Goal: Task Accomplishment & Management: Complete application form

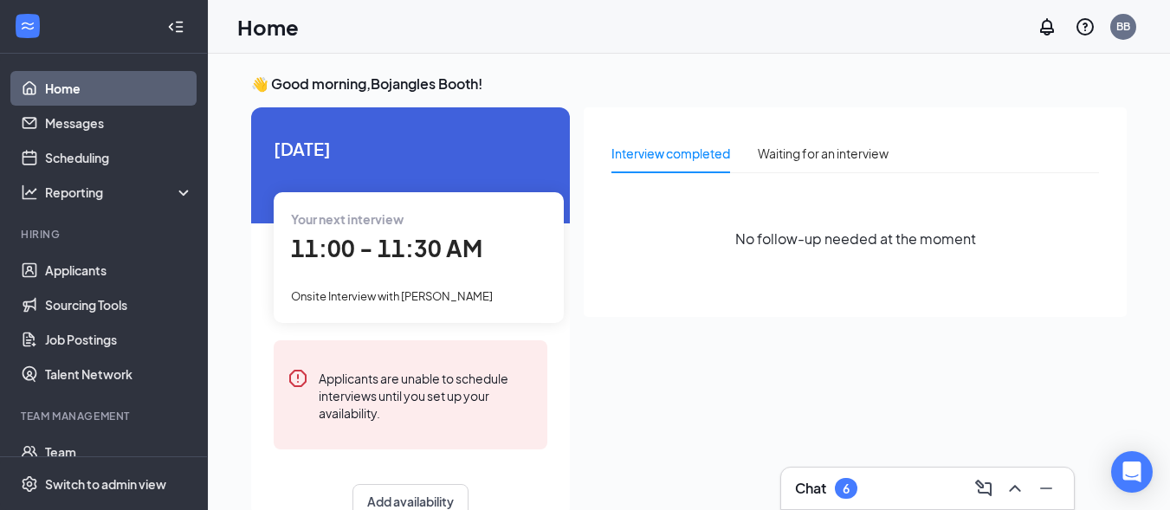
scroll to position [87, 0]
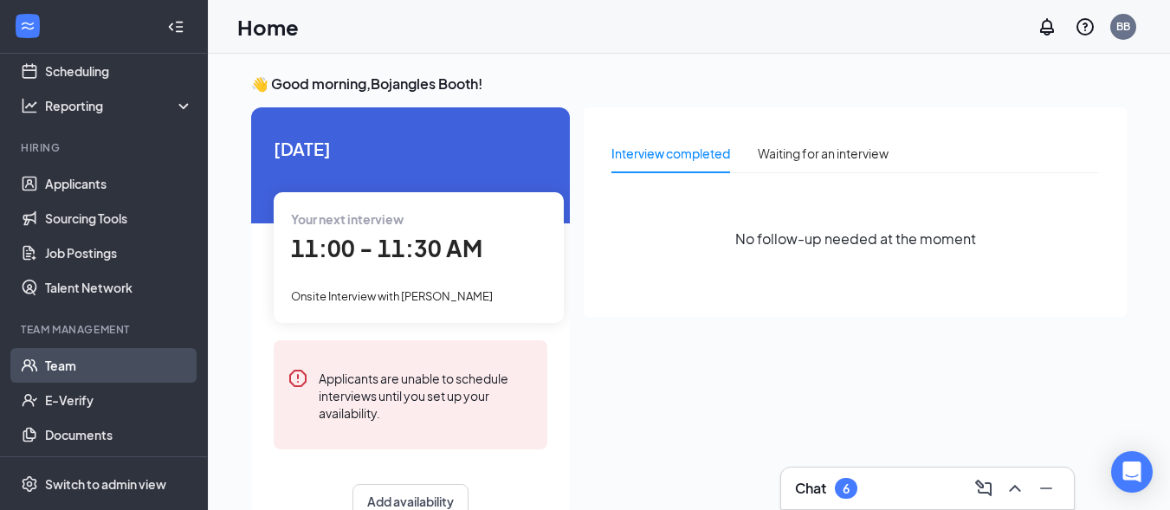
click at [63, 362] on link "Team" at bounding box center [119, 365] width 148 height 35
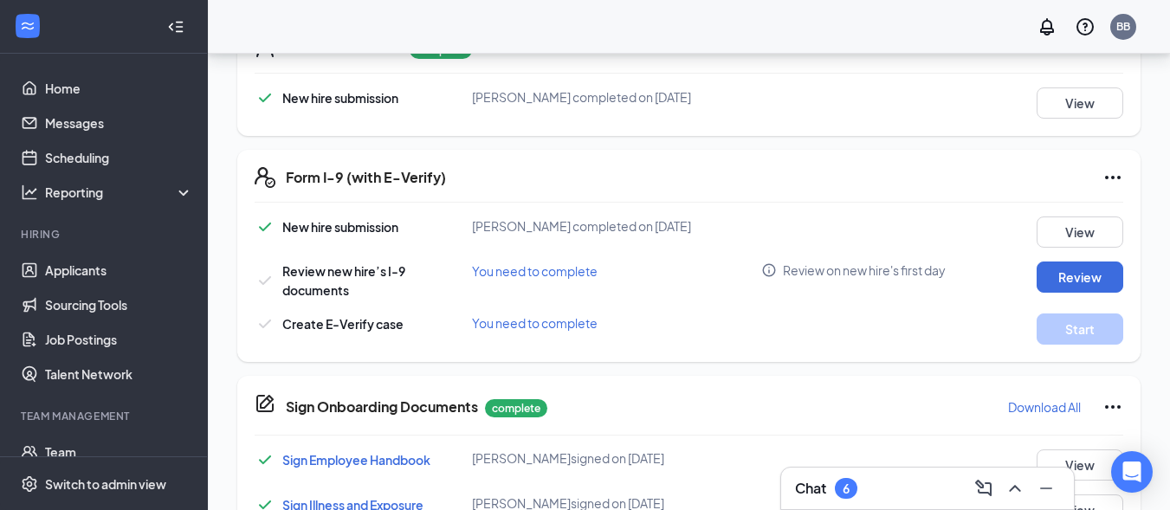
scroll to position [496, 0]
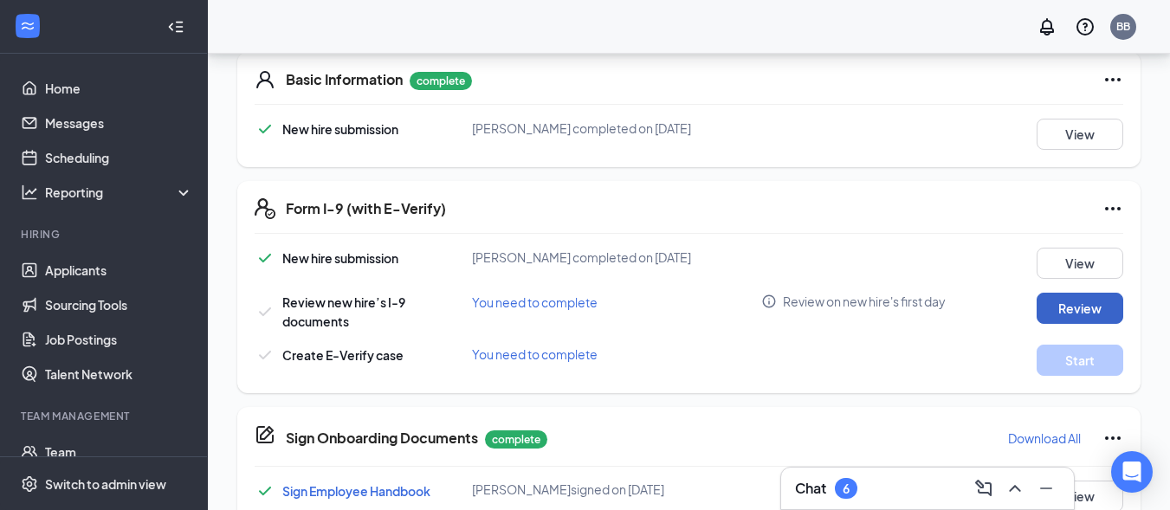
click at [1094, 299] on button "Review" at bounding box center [1080, 308] width 87 height 31
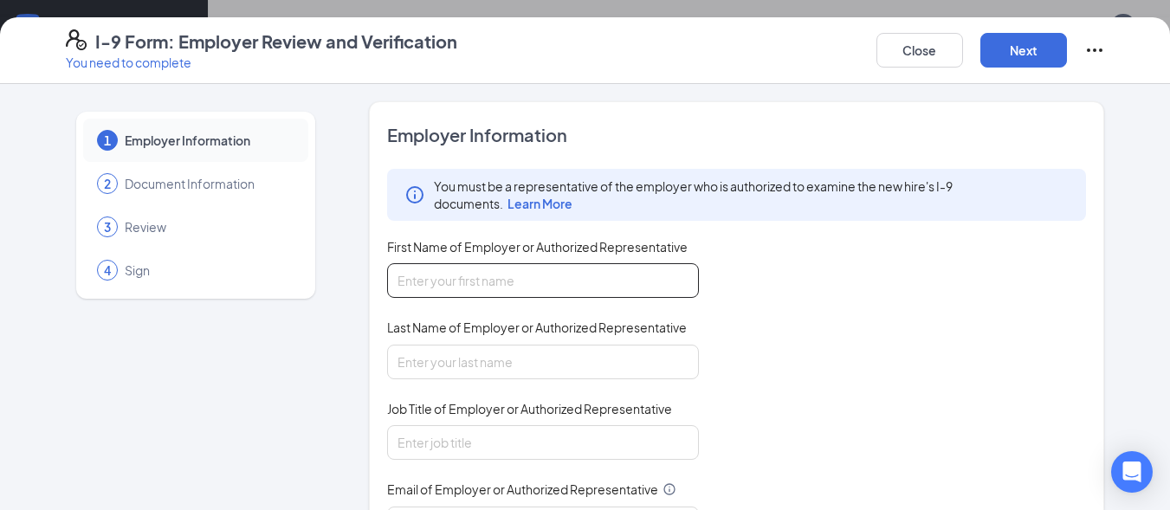
click at [472, 284] on input "First Name of Employer or Authorized Representative" at bounding box center [543, 280] width 312 height 35
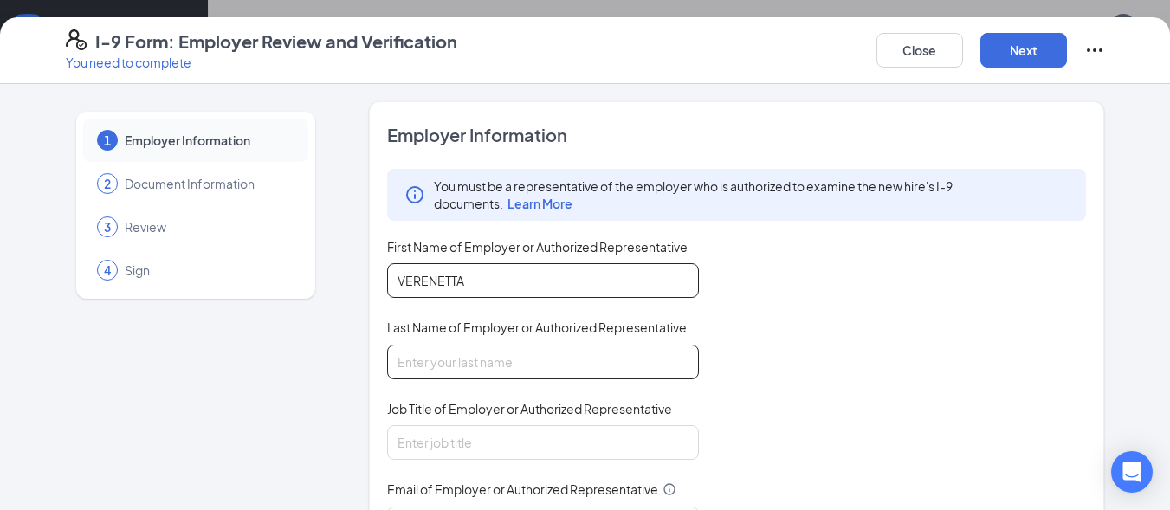
type input "VERENETTA"
click at [481, 360] on input "Last Name of Employer or Authorized Representative" at bounding box center [543, 362] width 312 height 35
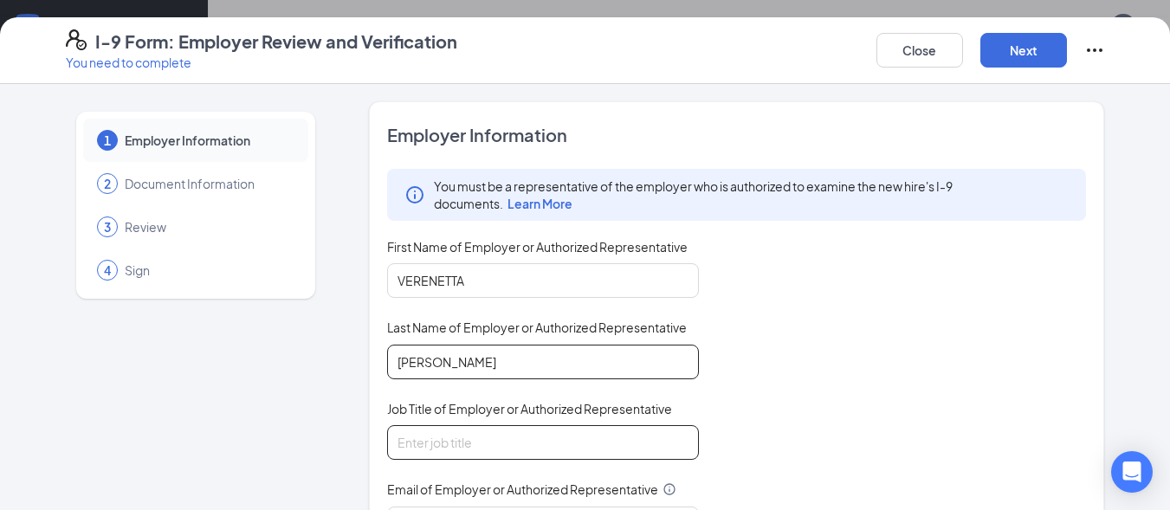
type input "JOHNSON"
click at [437, 425] on input "Job Title of Employer or Authorized Representative" at bounding box center [543, 442] width 312 height 35
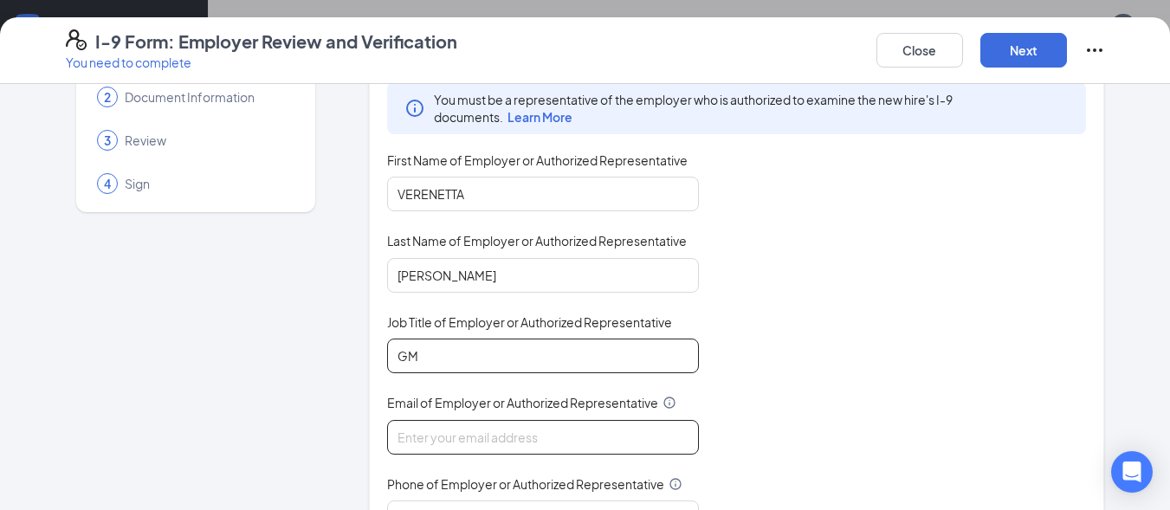
type input "GM"
click at [451, 438] on input "Email of Employer or Authorized Representative" at bounding box center [543, 437] width 312 height 35
type input "bojangles.booth@georgiafoodsllc.com"
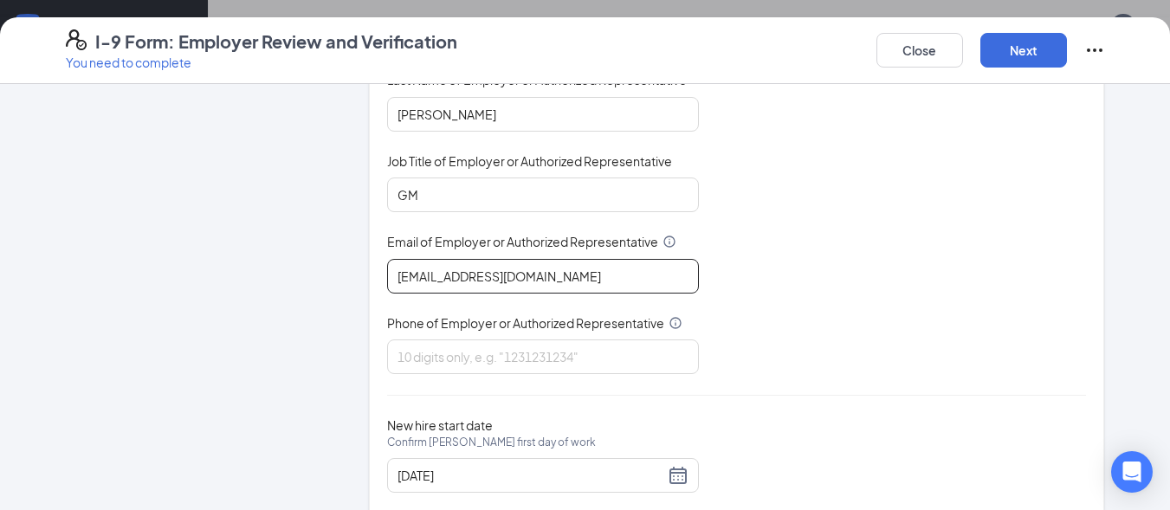
scroll to position [260, 0]
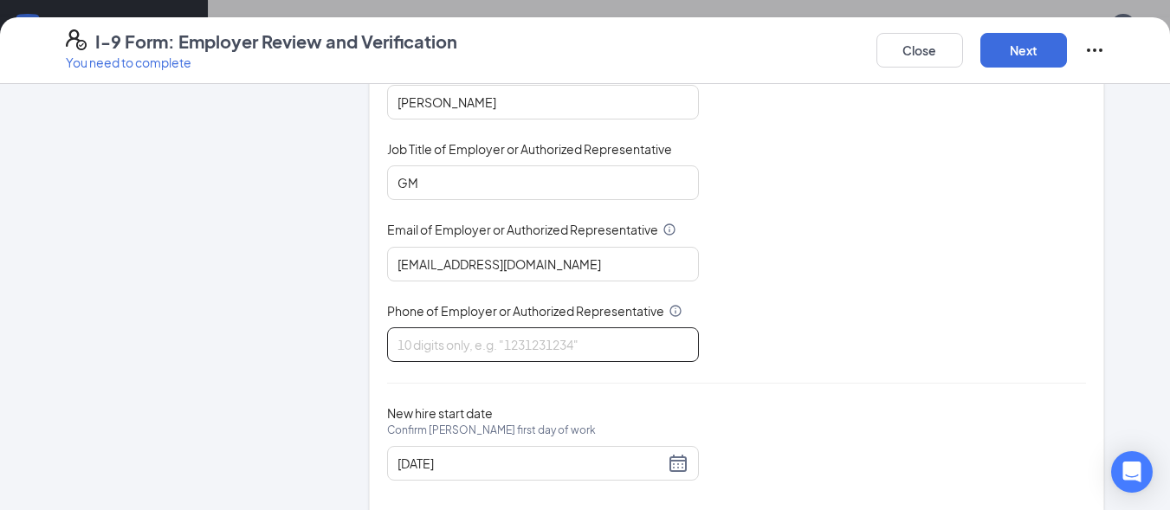
click at [411, 345] on input "Phone of Employer or Authorized Representative" at bounding box center [543, 344] width 312 height 35
type input "4782582670"
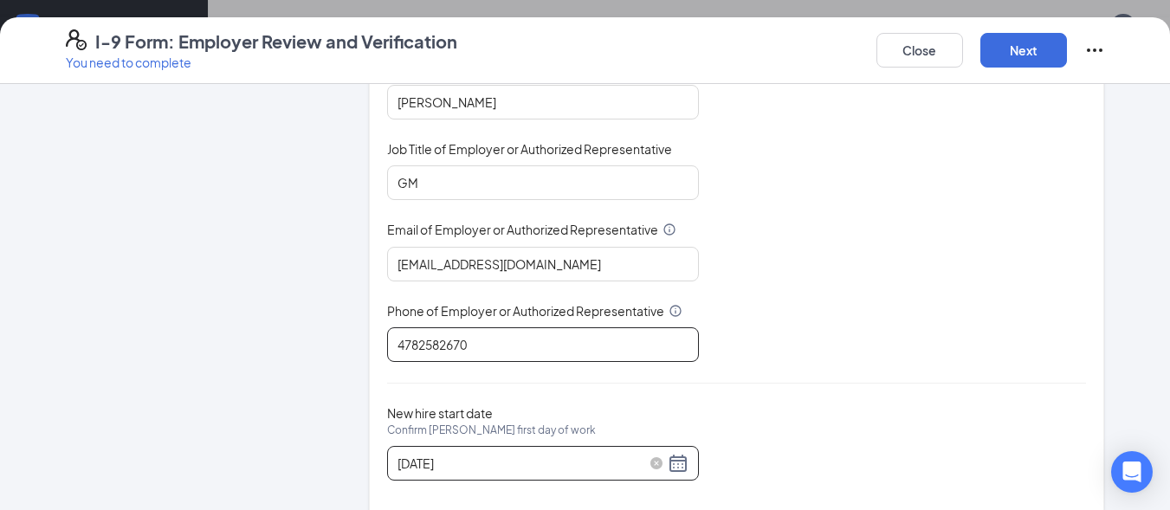
scroll to position [290, 0]
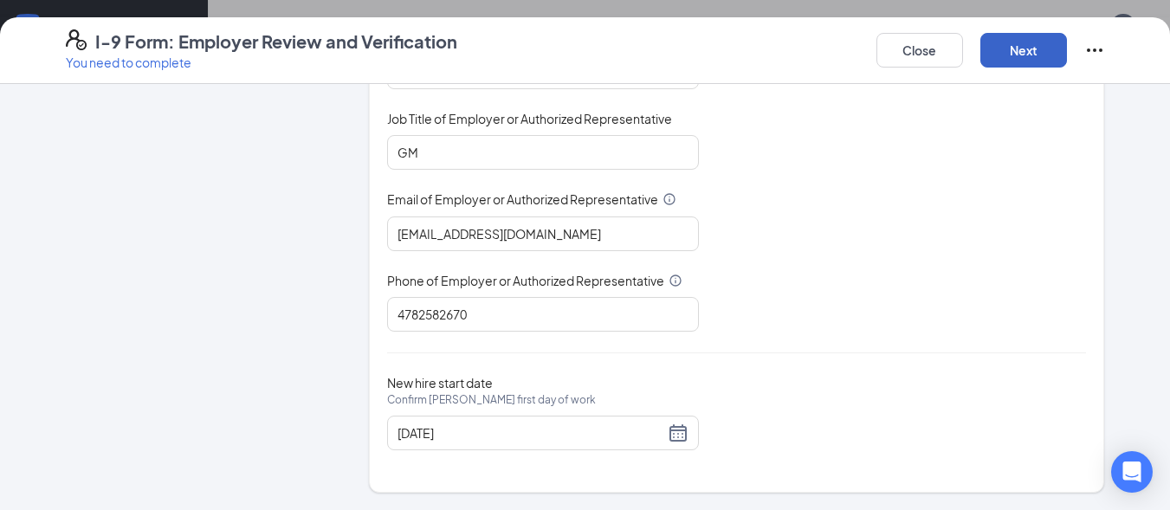
click at [1033, 43] on button "Next" at bounding box center [1024, 50] width 87 height 35
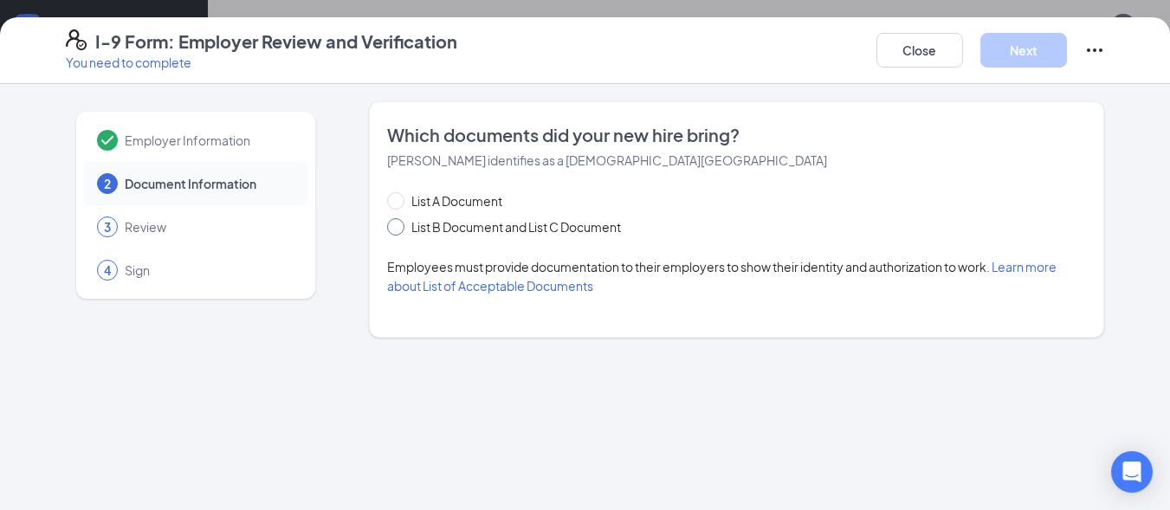
click at [394, 227] on input "List B Document and List C Document" at bounding box center [393, 224] width 12 height 12
radio input "true"
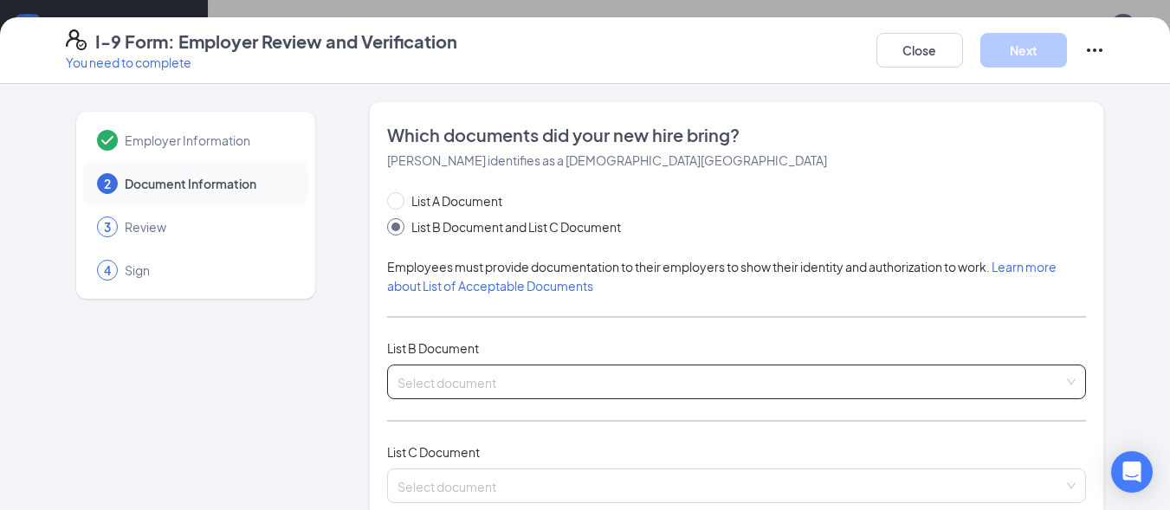
click at [459, 379] on input "search" at bounding box center [731, 379] width 667 height 26
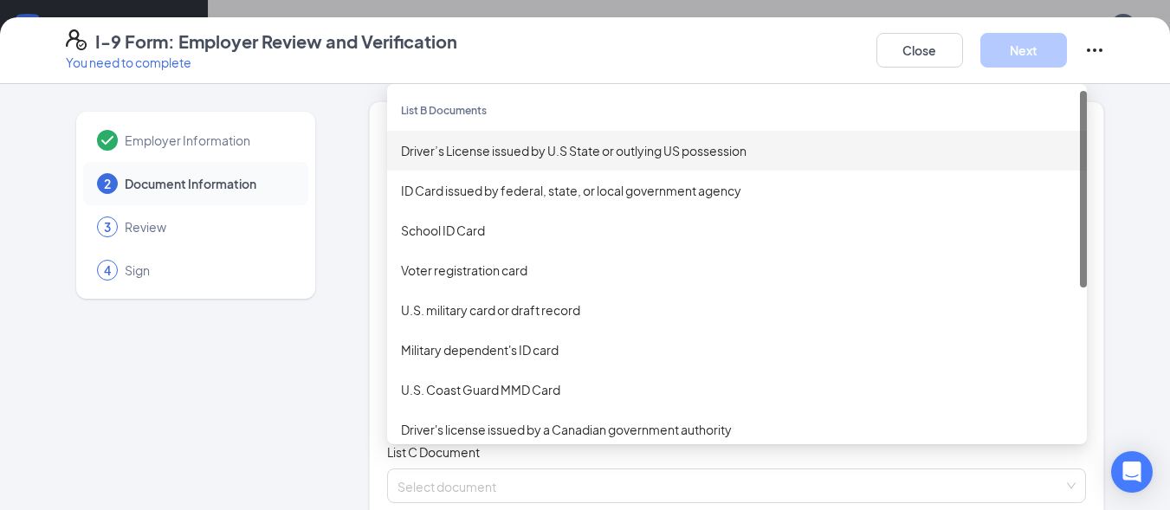
click at [448, 145] on div "Driver’s License issued by U.S State or outlying US possession" at bounding box center [737, 150] width 672 height 19
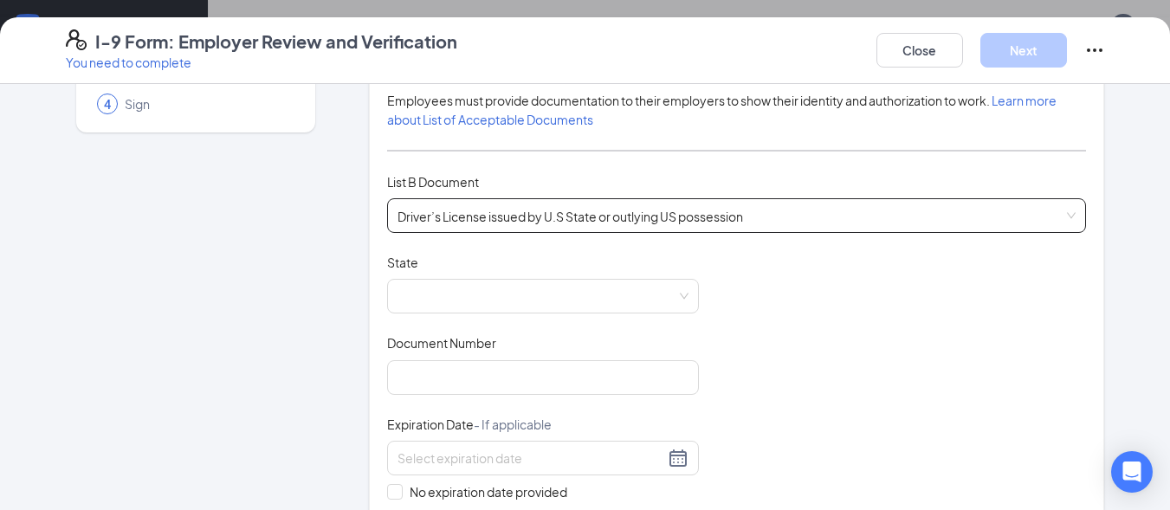
scroll to position [173, 0]
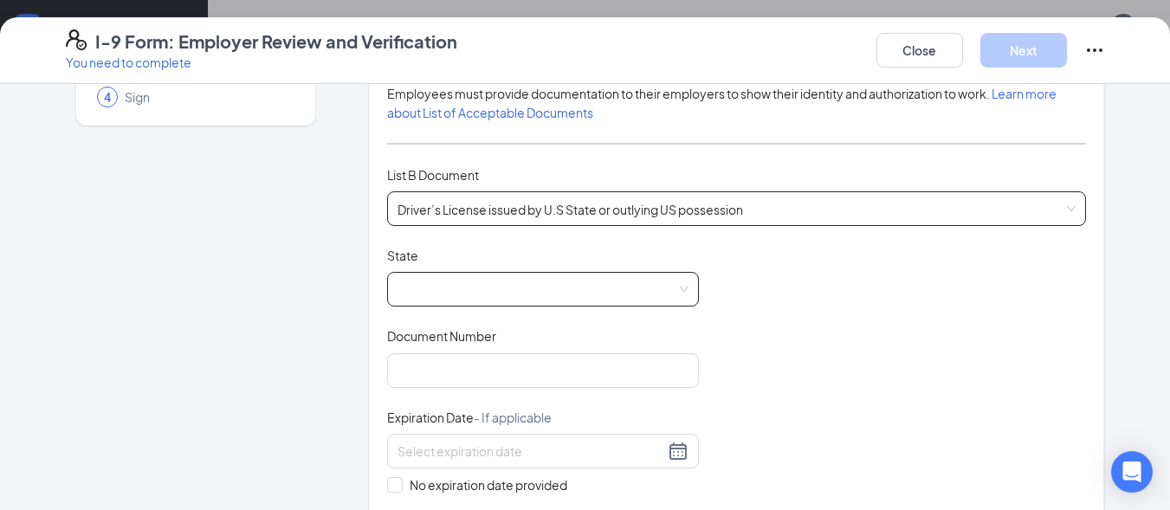
click at [409, 281] on div "AL AK Alabama Alaska American Samoa Arizona Arkansas California Colorado" at bounding box center [543, 289] width 312 height 35
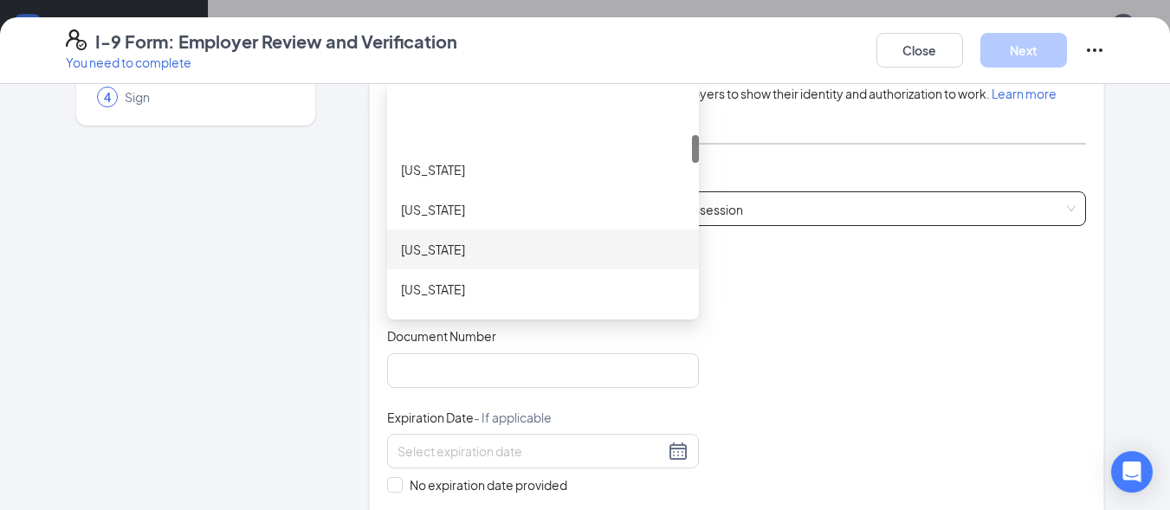
scroll to position [346, 0]
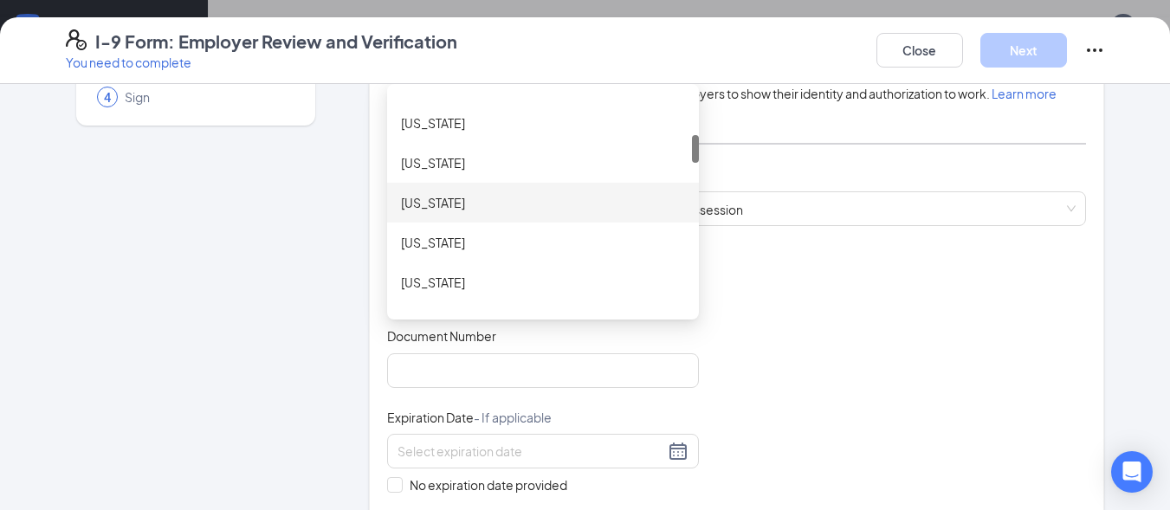
click at [427, 199] on div "Georgia" at bounding box center [543, 202] width 284 height 19
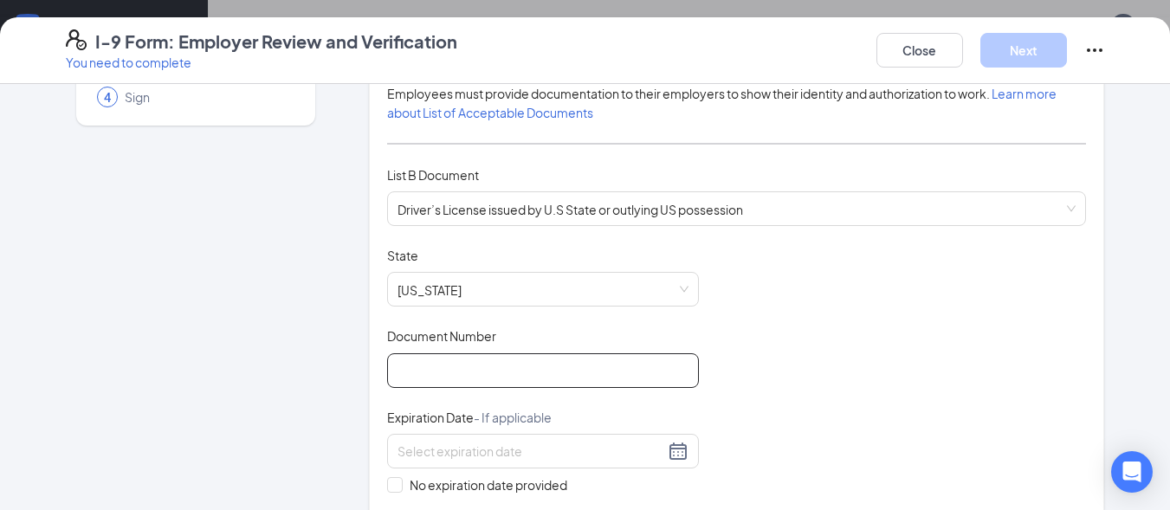
click at [418, 364] on input "Document Number" at bounding box center [543, 370] width 312 height 35
type input "057147116"
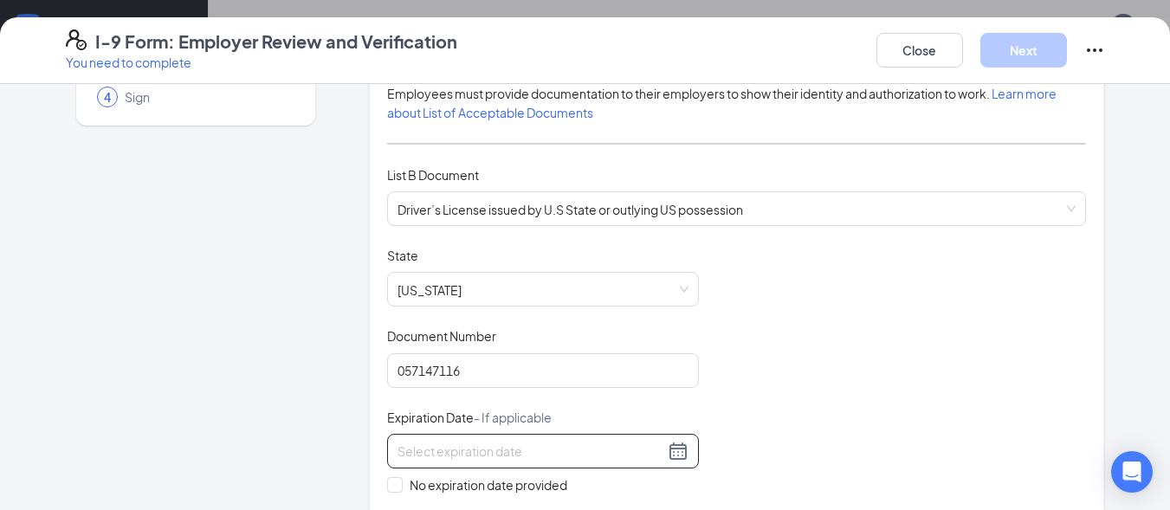
click at [672, 454] on div at bounding box center [543, 451] width 291 height 21
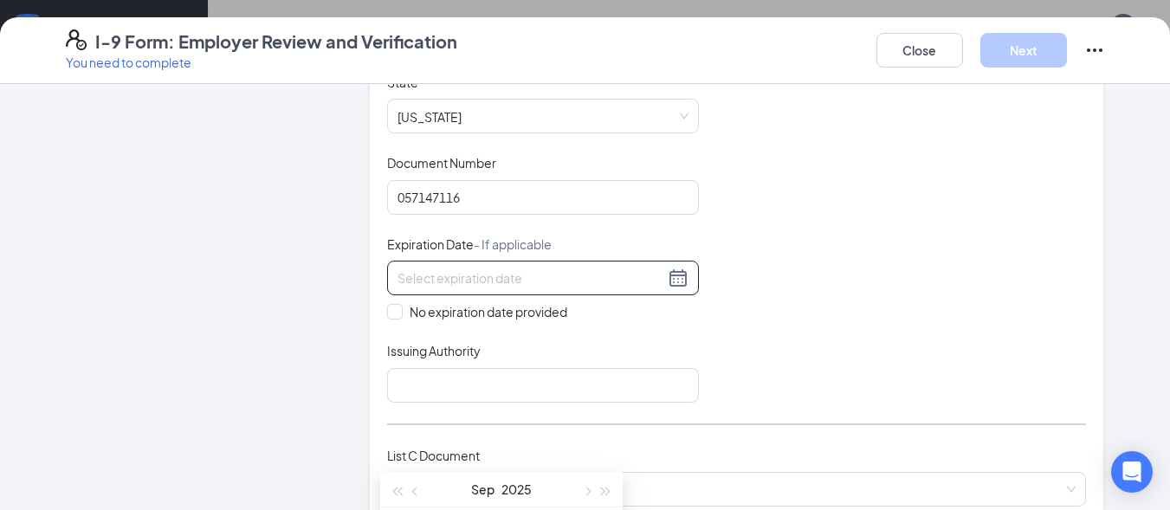
click at [670, 268] on div at bounding box center [543, 278] width 291 height 21
click at [670, 274] on div at bounding box center [543, 278] width 291 height 21
click at [668, 277] on div at bounding box center [543, 278] width 291 height 21
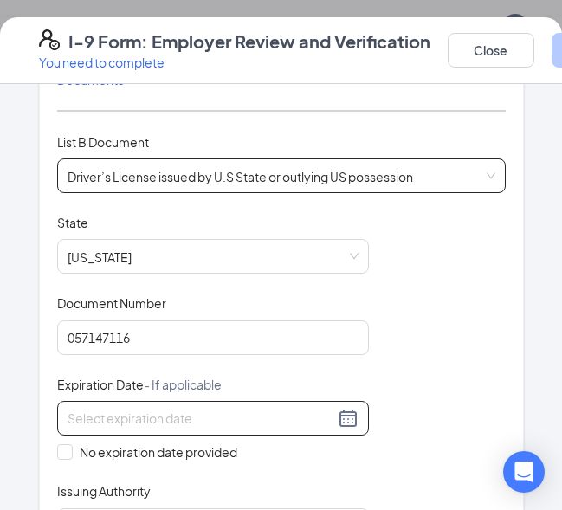
scroll to position [520, 0]
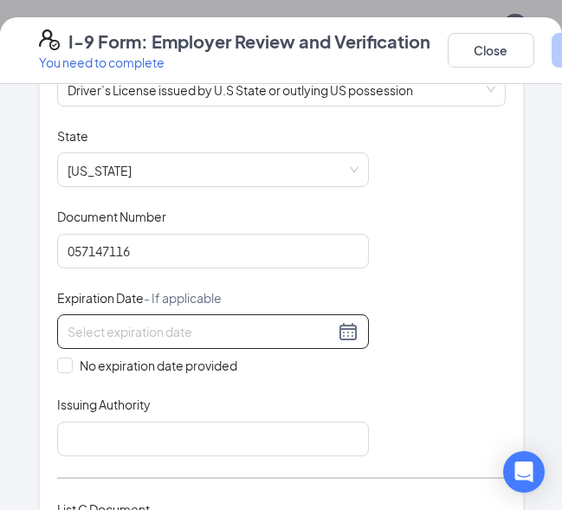
click at [343, 334] on div at bounding box center [213, 331] width 291 height 21
click at [343, 333] on div at bounding box center [213, 331] width 291 height 21
click at [344, 331] on div at bounding box center [213, 331] width 291 height 21
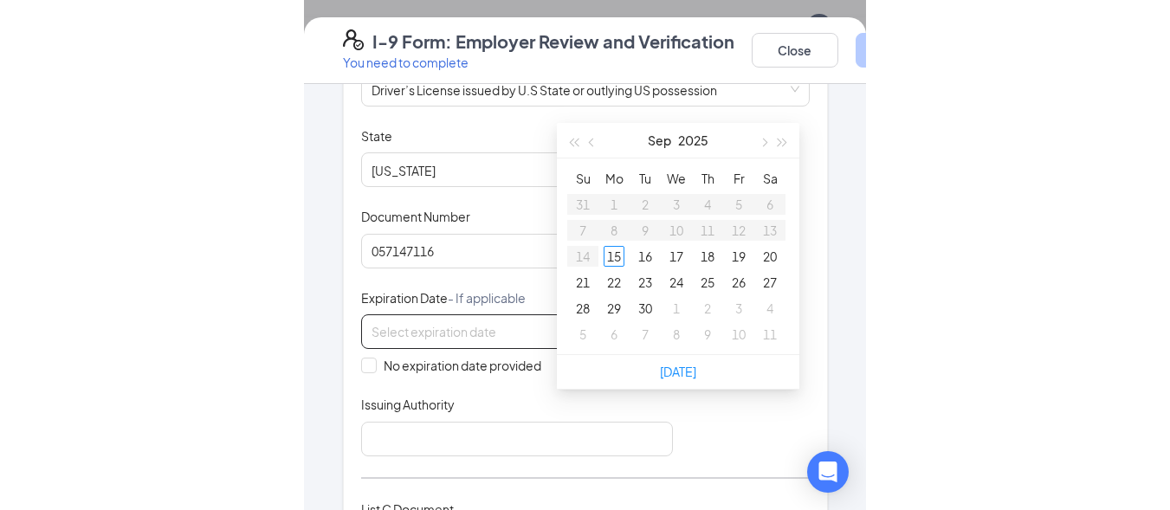
scroll to position [496, 0]
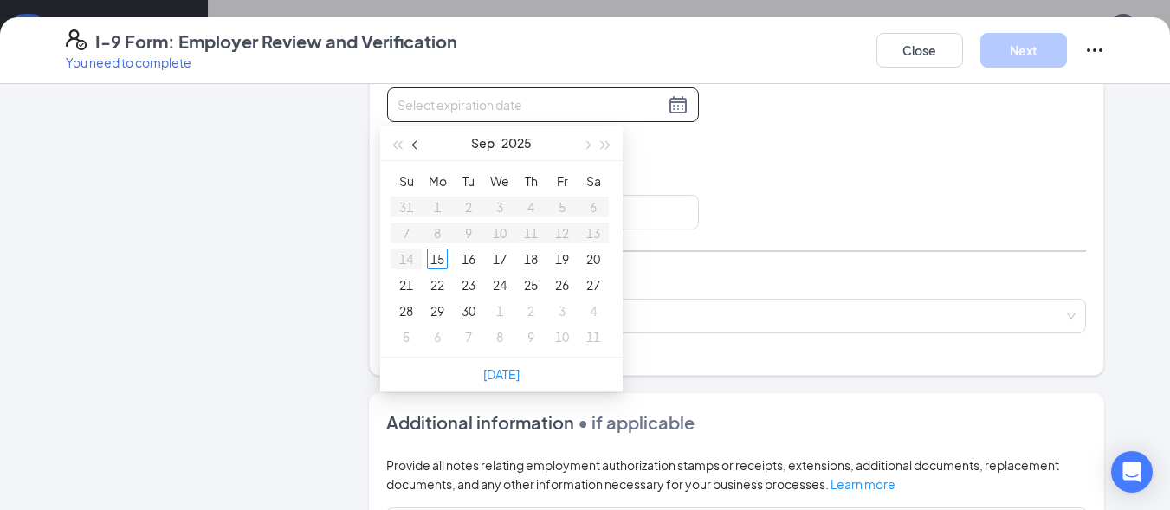
click at [419, 146] on span "button" at bounding box center [416, 145] width 9 height 9
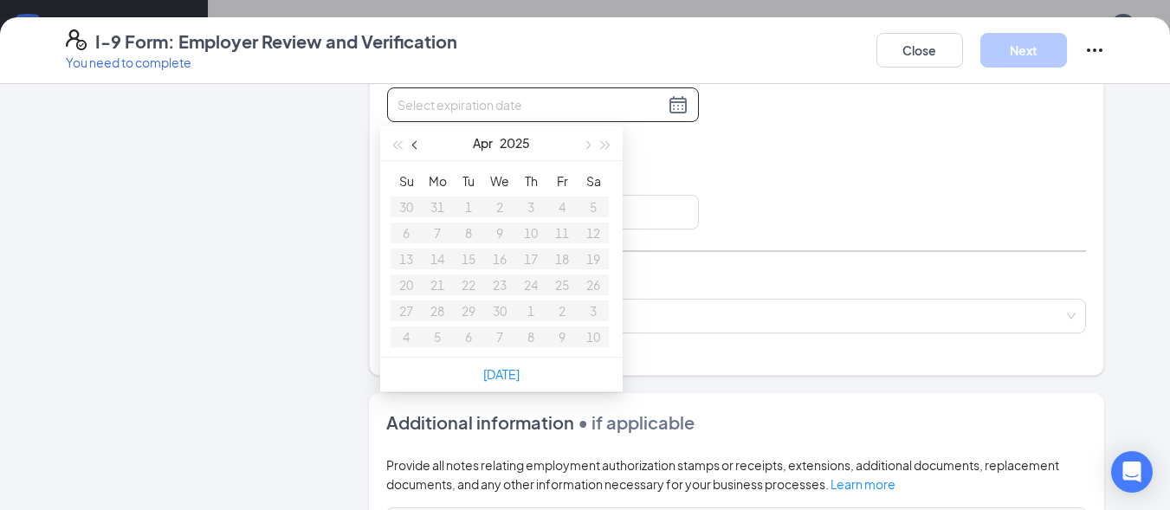
click at [419, 146] on span "button" at bounding box center [416, 145] width 9 height 9
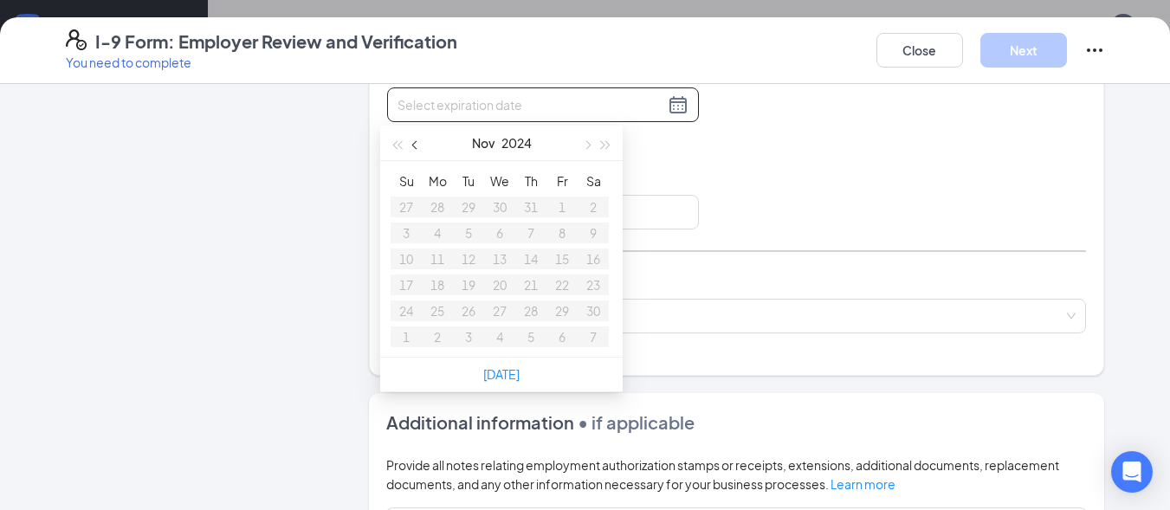
click at [419, 146] on span "button" at bounding box center [416, 145] width 9 height 9
click at [419, 142] on button "button" at bounding box center [415, 143] width 19 height 35
click at [604, 145] on span "button" at bounding box center [606, 145] width 9 height 9
type input "09/15/2025"
type input "09/20/2025"
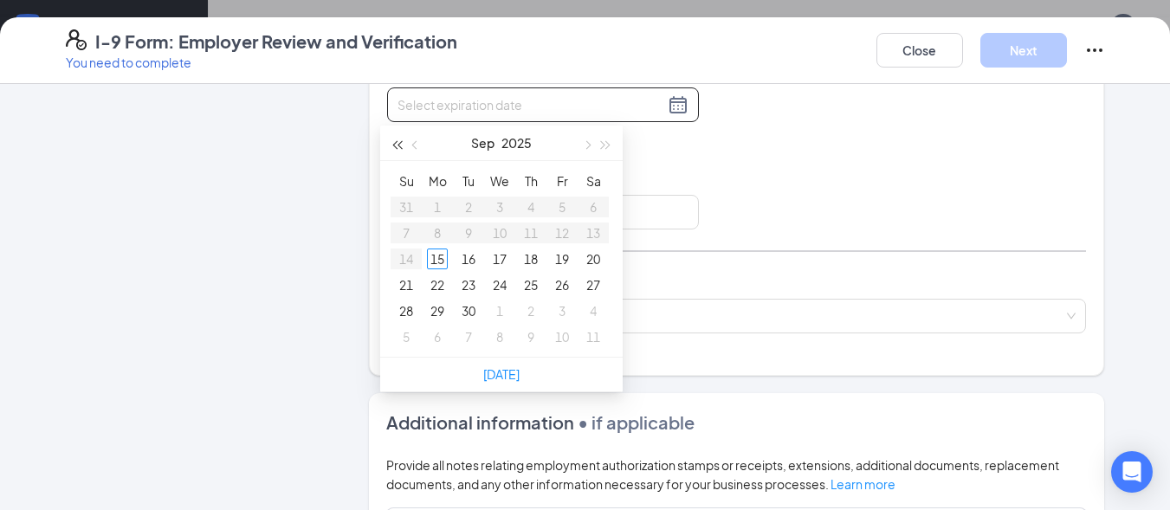
click at [400, 146] on span "button" at bounding box center [396, 145] width 9 height 9
click at [396, 142] on span "button" at bounding box center [396, 145] width 9 height 9
click at [419, 148] on button "button" at bounding box center [415, 143] width 19 height 35
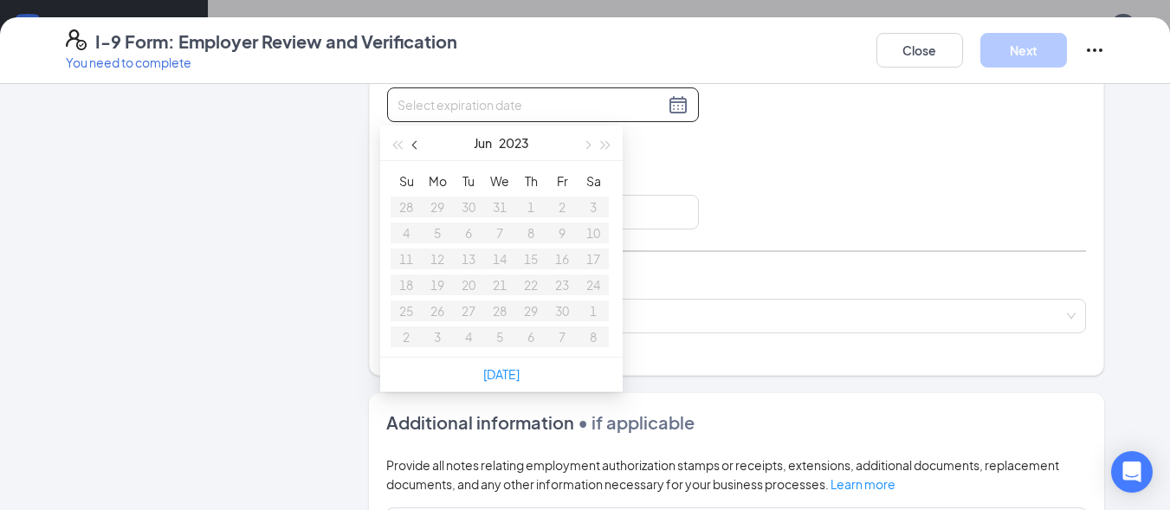
click at [419, 148] on button "button" at bounding box center [415, 143] width 19 height 35
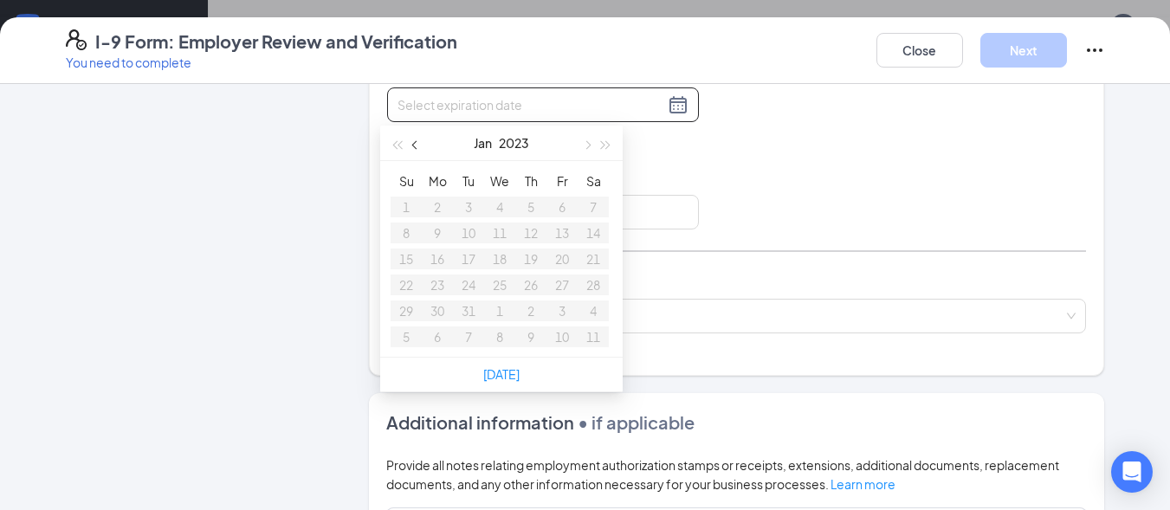
click at [419, 148] on button "button" at bounding box center [415, 143] width 19 height 35
click at [420, 148] on button "button" at bounding box center [415, 143] width 19 height 35
click at [421, 147] on button "button" at bounding box center [415, 143] width 19 height 35
click at [583, 142] on button "button" at bounding box center [586, 143] width 19 height 35
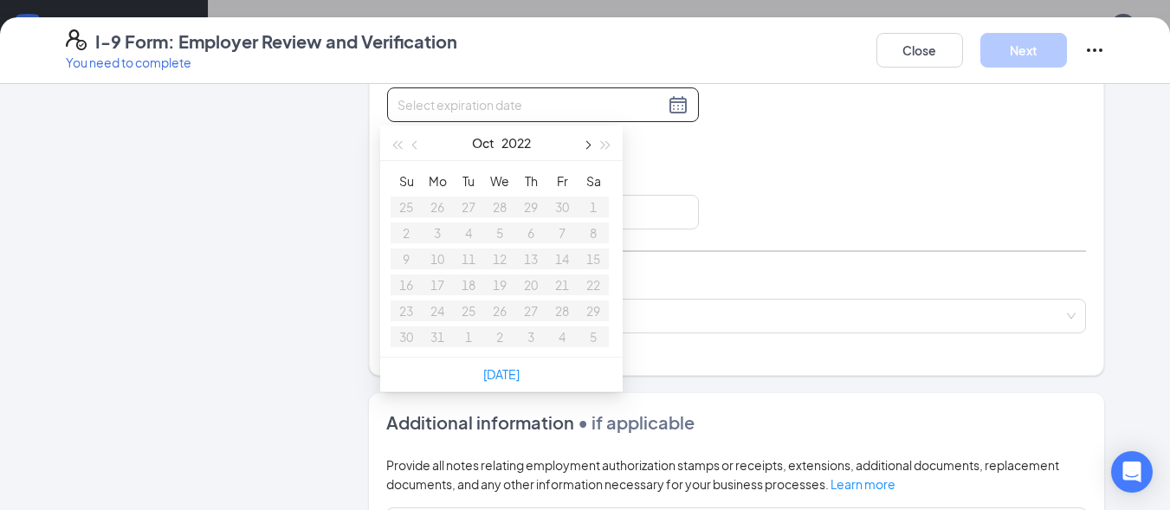
click at [583, 142] on button "button" at bounding box center [586, 143] width 19 height 35
click at [604, 148] on button "button" at bounding box center [606, 143] width 19 height 35
click at [605, 148] on span "button" at bounding box center [606, 145] width 9 height 9
type input "11/12/2025"
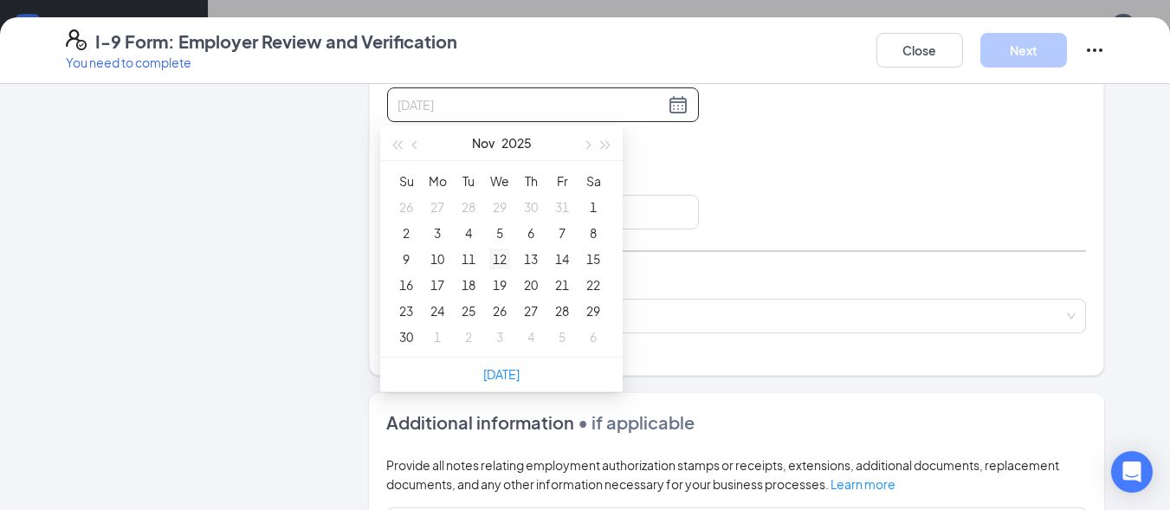
click at [502, 258] on div "12" at bounding box center [499, 259] width 21 height 21
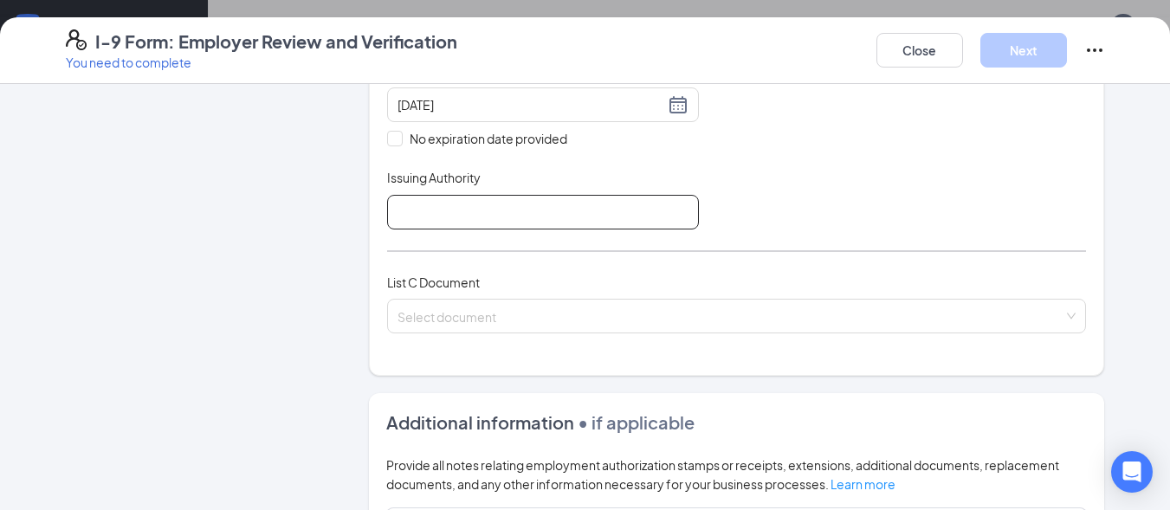
click at [421, 217] on input "Issuing Authority" at bounding box center [543, 212] width 312 height 35
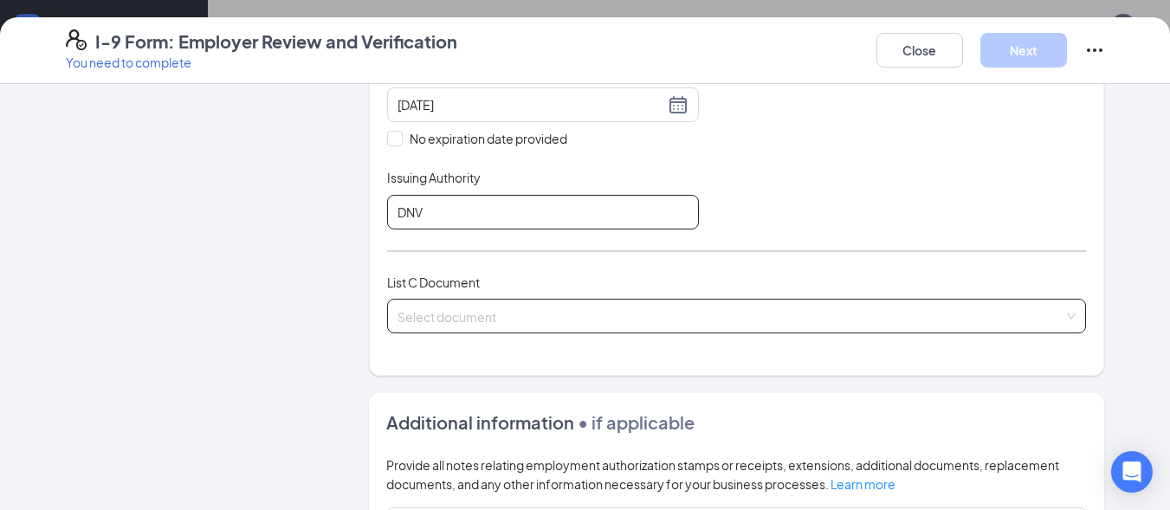
type input "DNV"
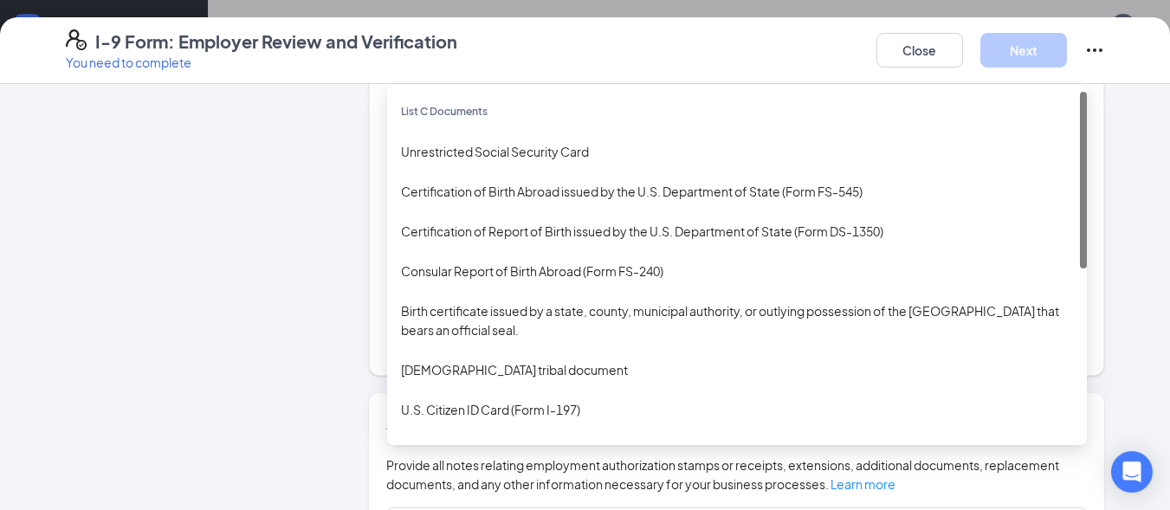
click at [409, 307] on div "Select document List C Documents Unrestricted Social Security Card Certificatio…" at bounding box center [737, 316] width 700 height 35
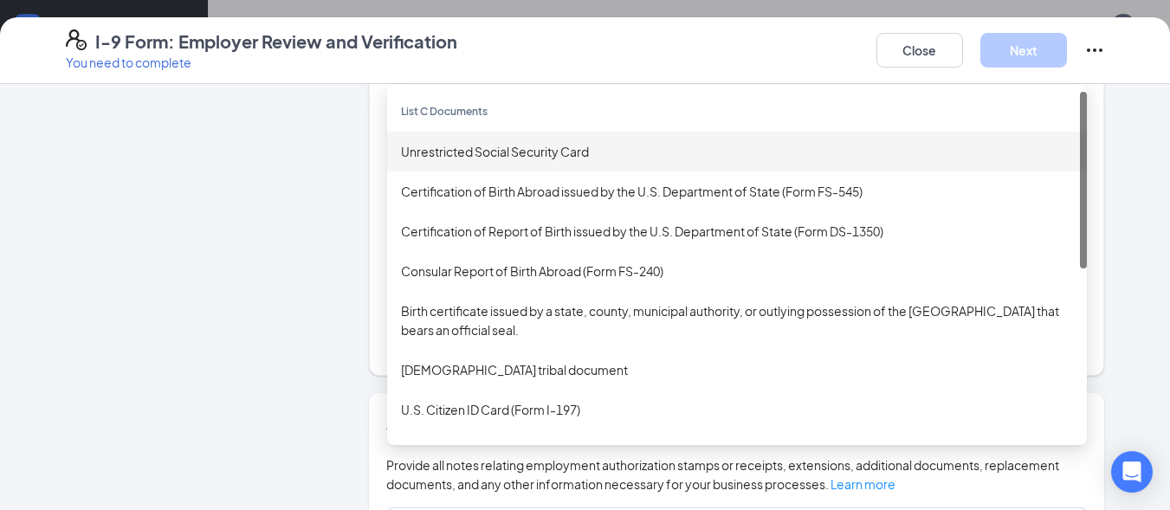
click at [467, 153] on div "Unrestricted Social Security Card" at bounding box center [737, 151] width 672 height 19
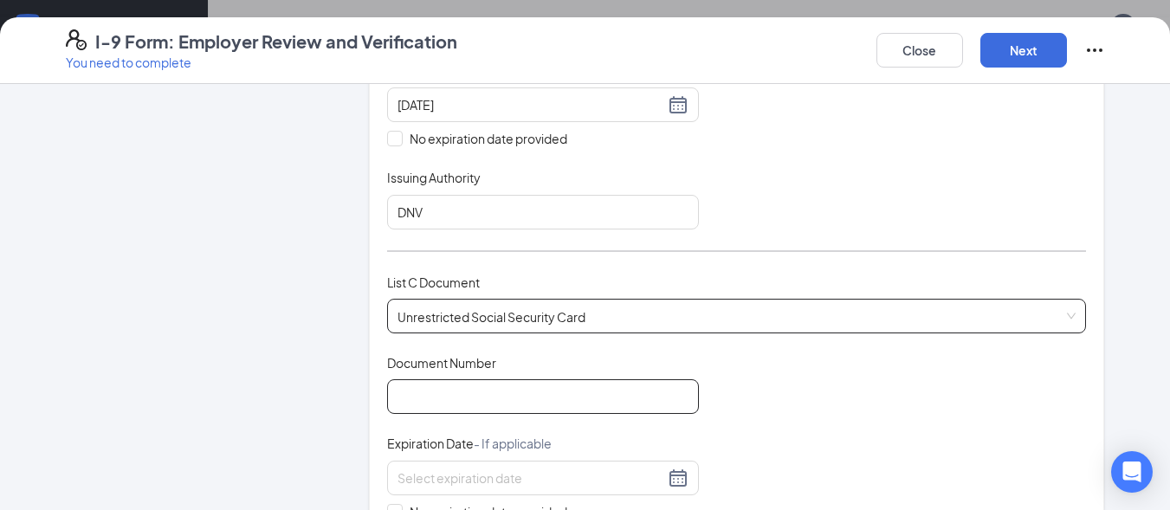
click at [431, 395] on input "Document Number" at bounding box center [543, 396] width 312 height 35
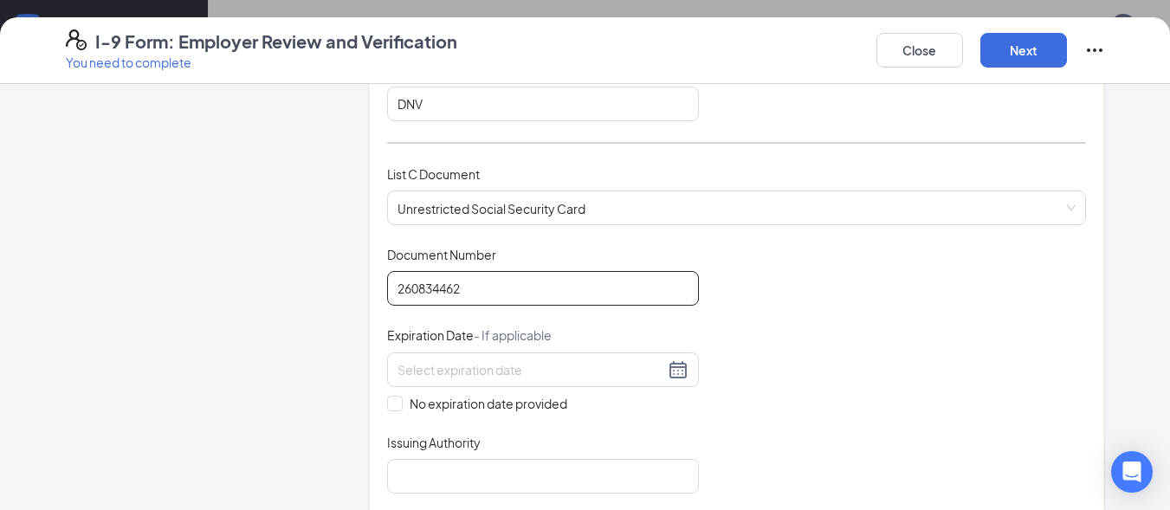
scroll to position [693, 0]
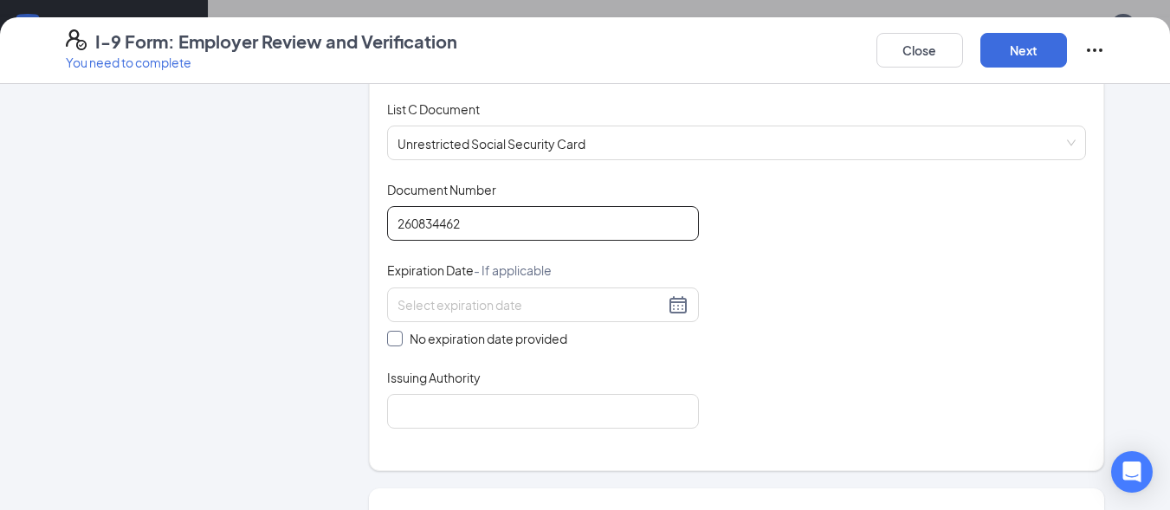
type input "260834462"
click at [403, 337] on span "No expiration date provided" at bounding box center [489, 338] width 172 height 19
click at [397, 337] on input "No expiration date provided" at bounding box center [393, 337] width 12 height 12
checkbox input "true"
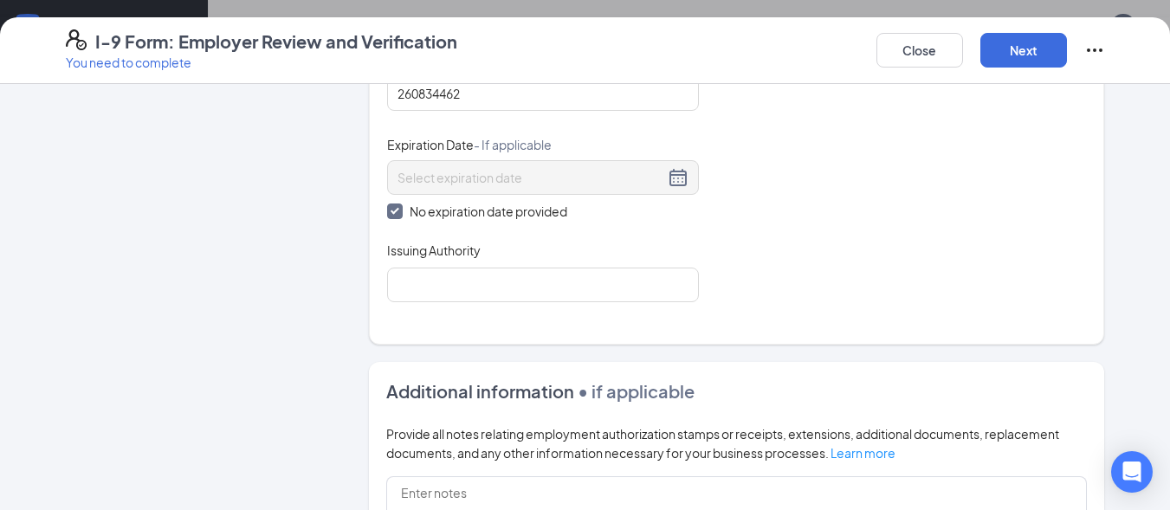
scroll to position [866, 0]
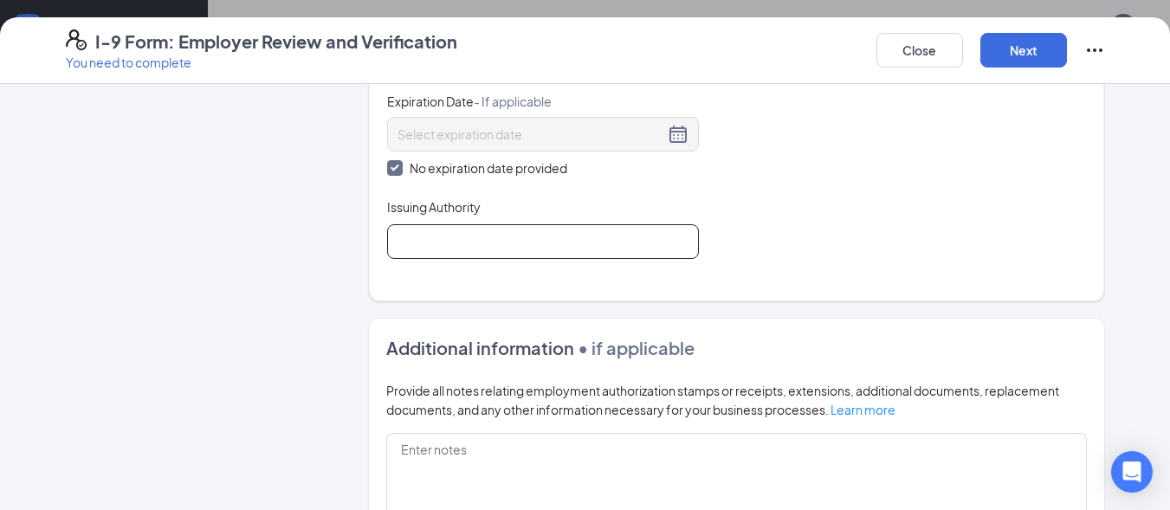
click at [447, 253] on input "Issuing Authority" at bounding box center [543, 241] width 312 height 35
type input "SS"
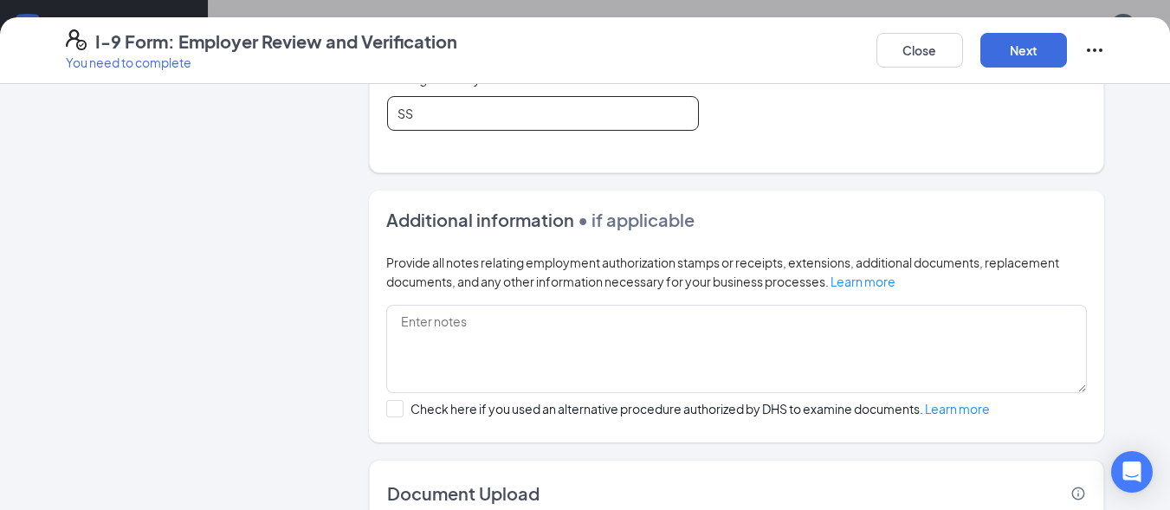
scroll to position [1039, 0]
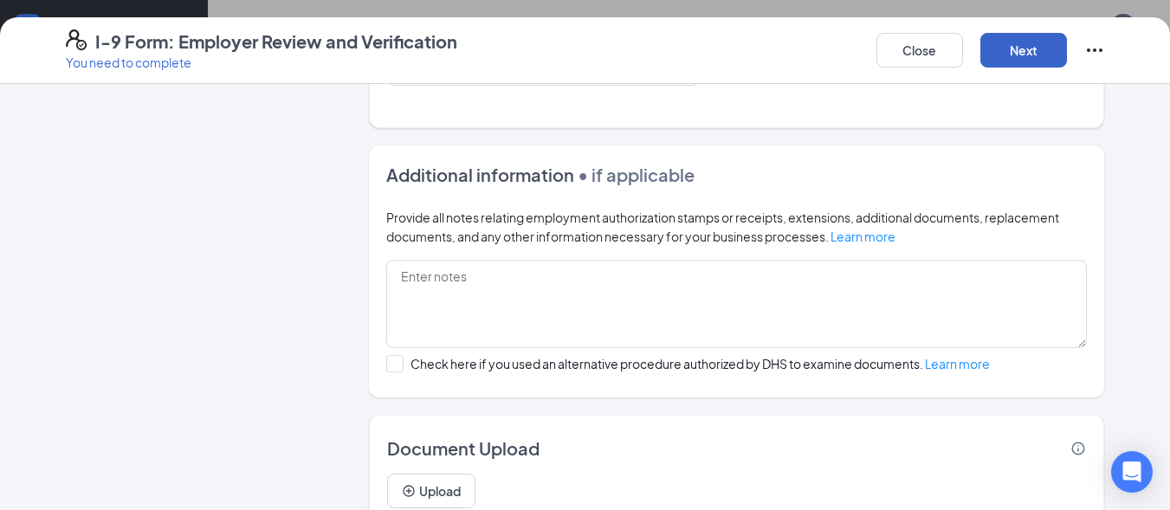
click at [1028, 45] on button "Next" at bounding box center [1024, 50] width 87 height 35
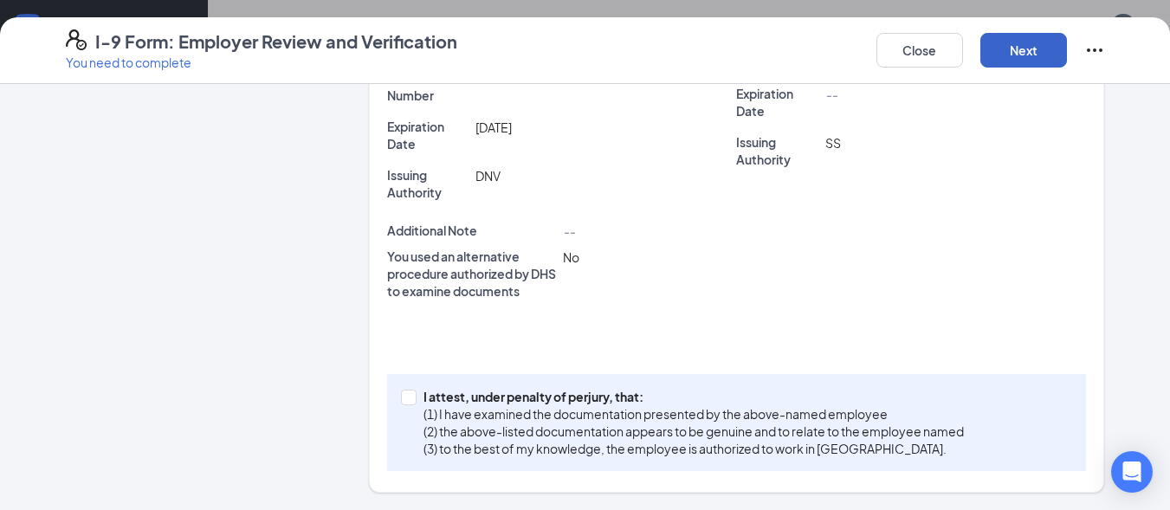
scroll to position [569, 0]
click at [403, 395] on input "I attest, under penalty of perjury, that: (1) I have examined the documentation…" at bounding box center [407, 396] width 12 height 12
checkbox input "true"
click at [1039, 45] on button "Next" at bounding box center [1024, 50] width 87 height 35
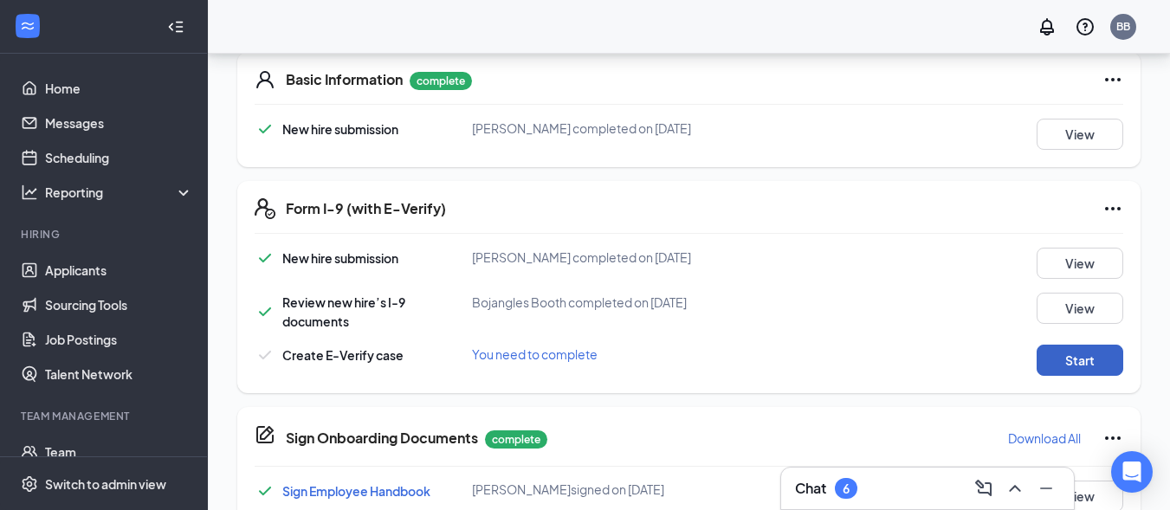
click at [1104, 353] on button "Start" at bounding box center [1080, 360] width 87 height 31
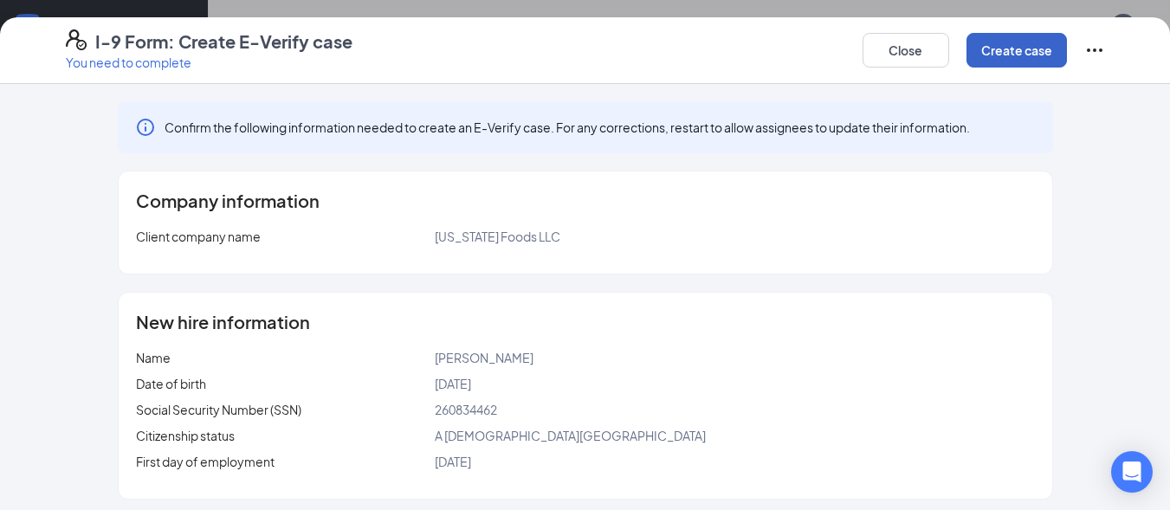
click at [1021, 53] on button "Create case" at bounding box center [1017, 50] width 100 height 35
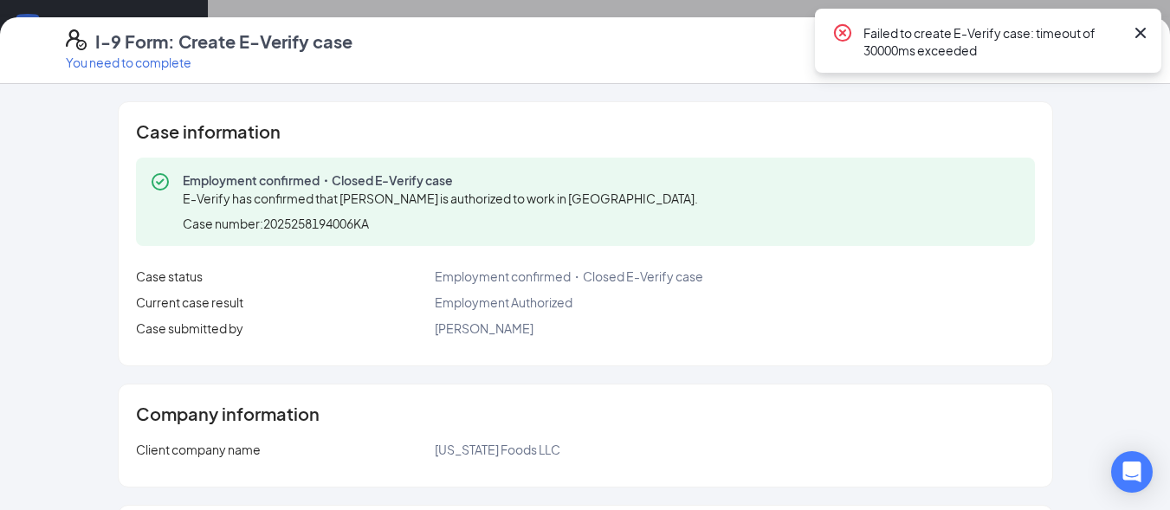
click at [1149, 36] on icon "Cross" at bounding box center [1140, 33] width 21 height 21
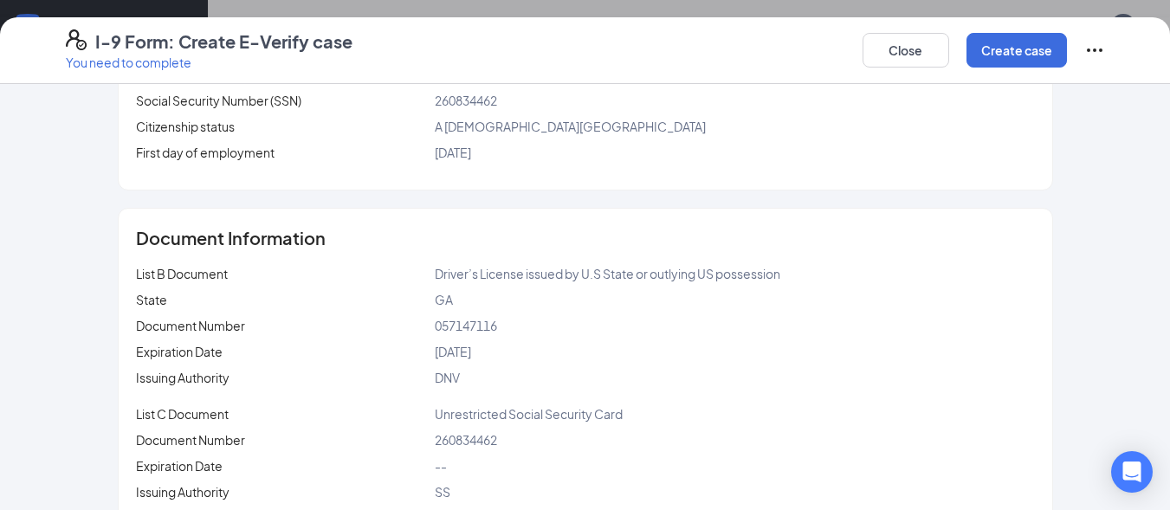
scroll to position [560, 0]
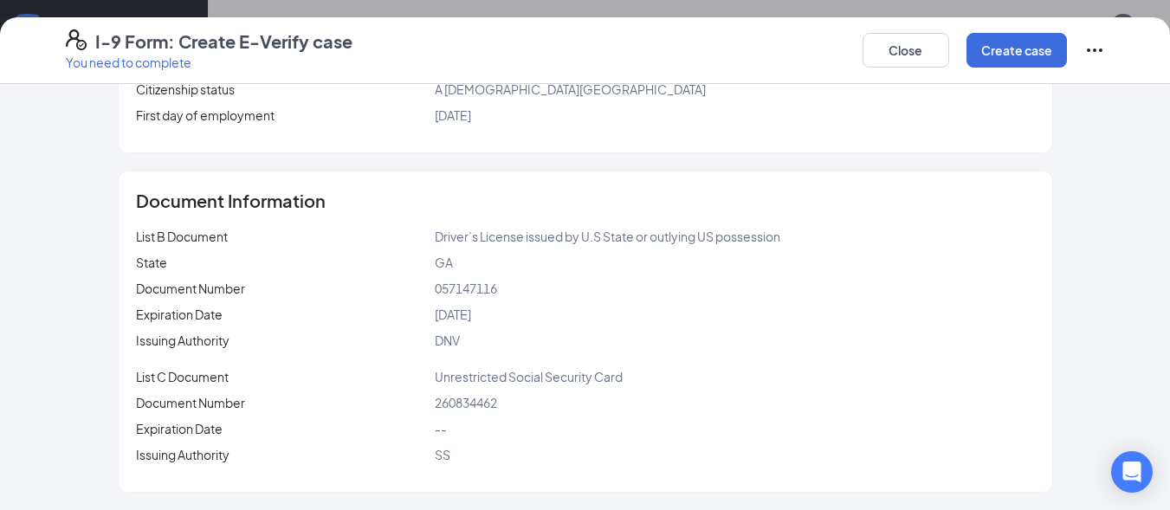
click at [1086, 49] on icon "Ellipses" at bounding box center [1094, 50] width 21 height 21
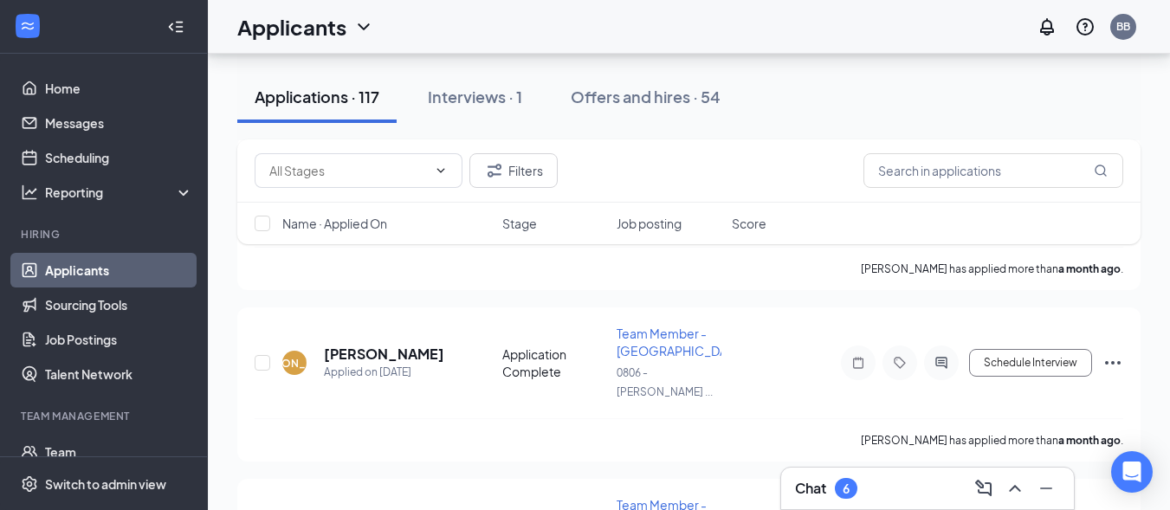
scroll to position [15245, 0]
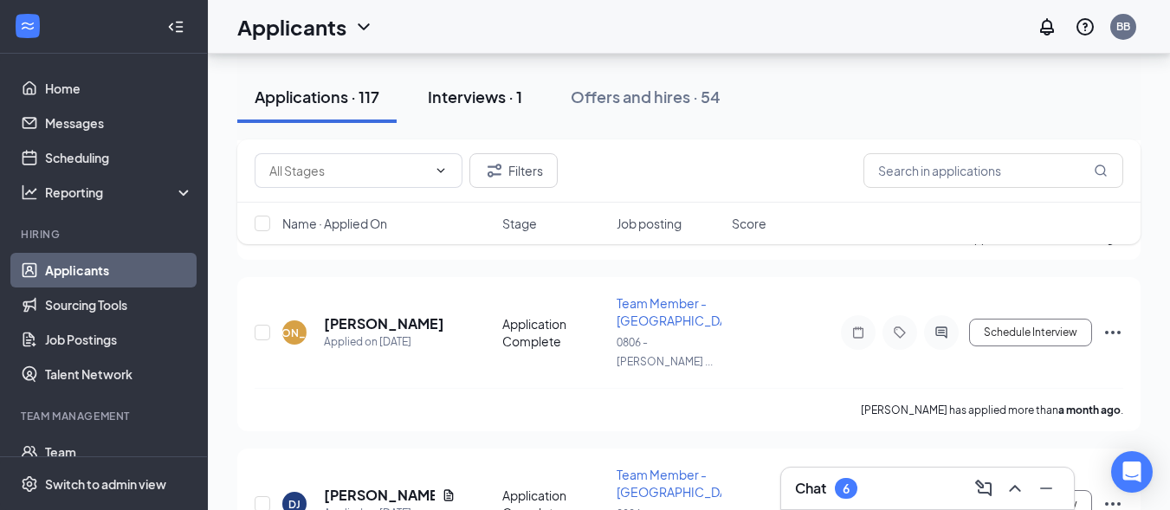
click at [522, 92] on div "Interviews · 1" at bounding box center [475, 97] width 94 height 22
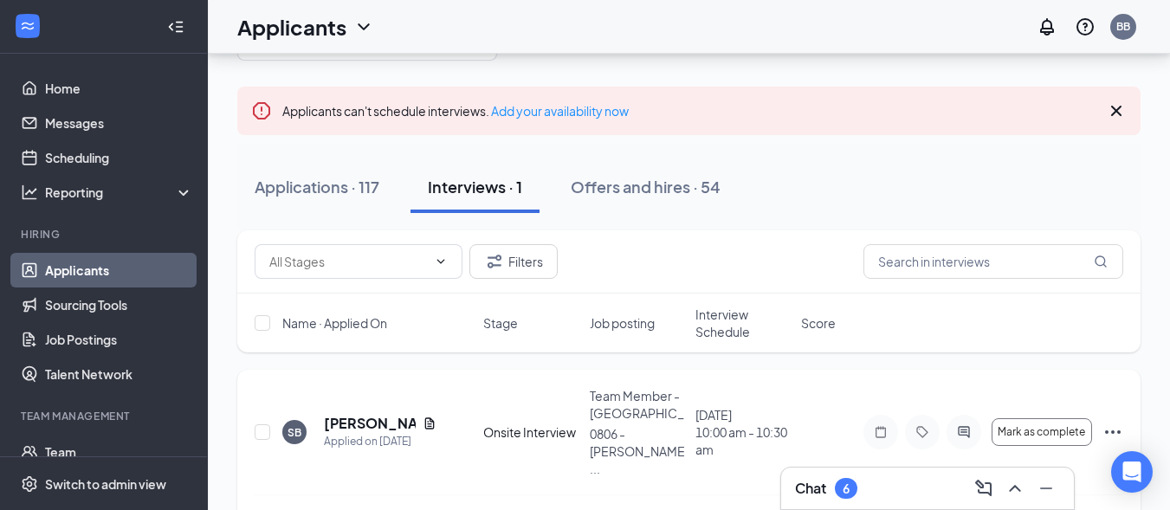
scroll to position [92, 0]
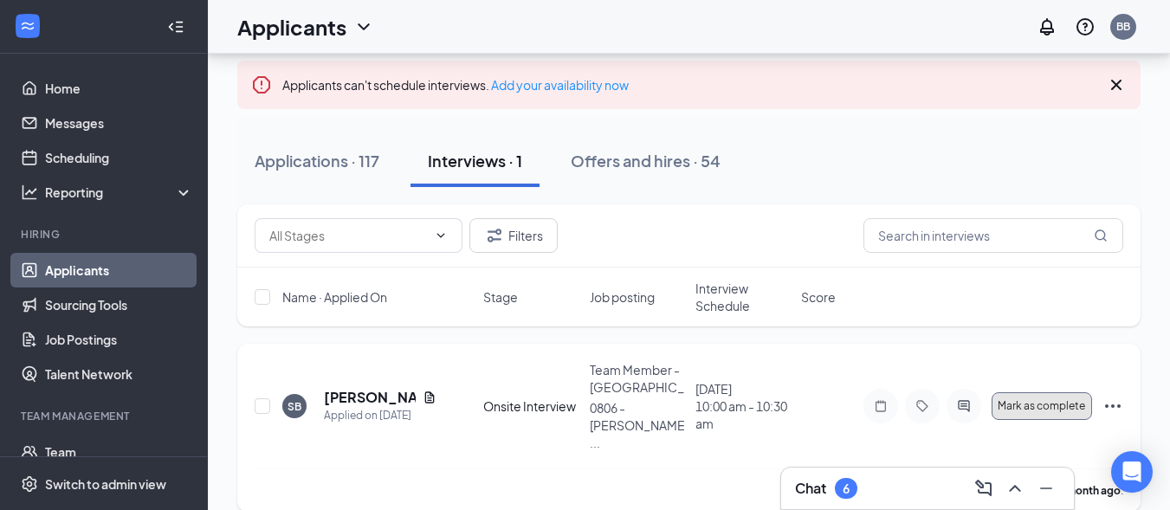
click at [1071, 400] on span "Mark as complete" at bounding box center [1041, 406] width 87 height 12
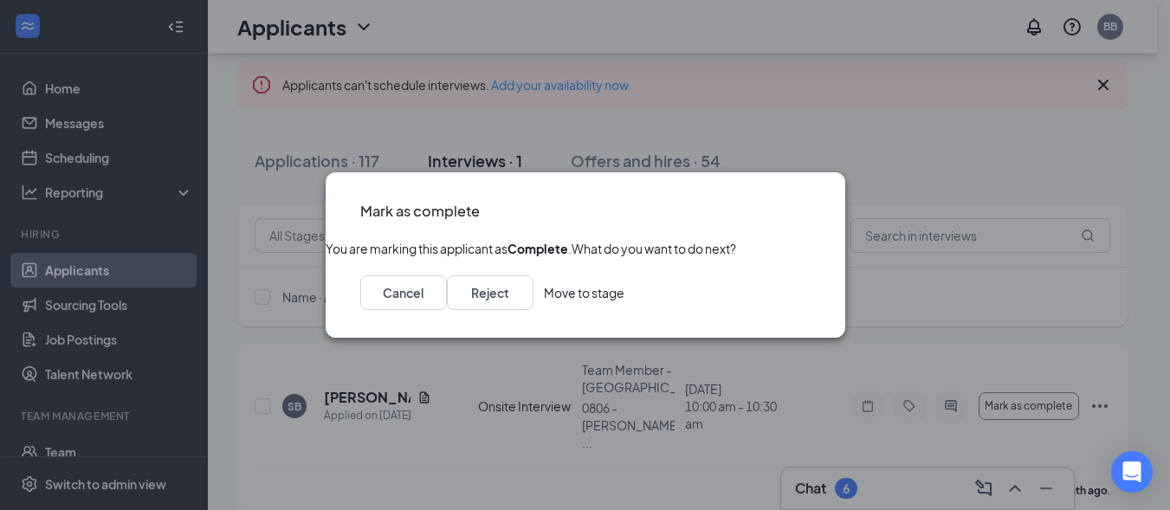
click at [625, 310] on button "Move to stage" at bounding box center [584, 292] width 81 height 35
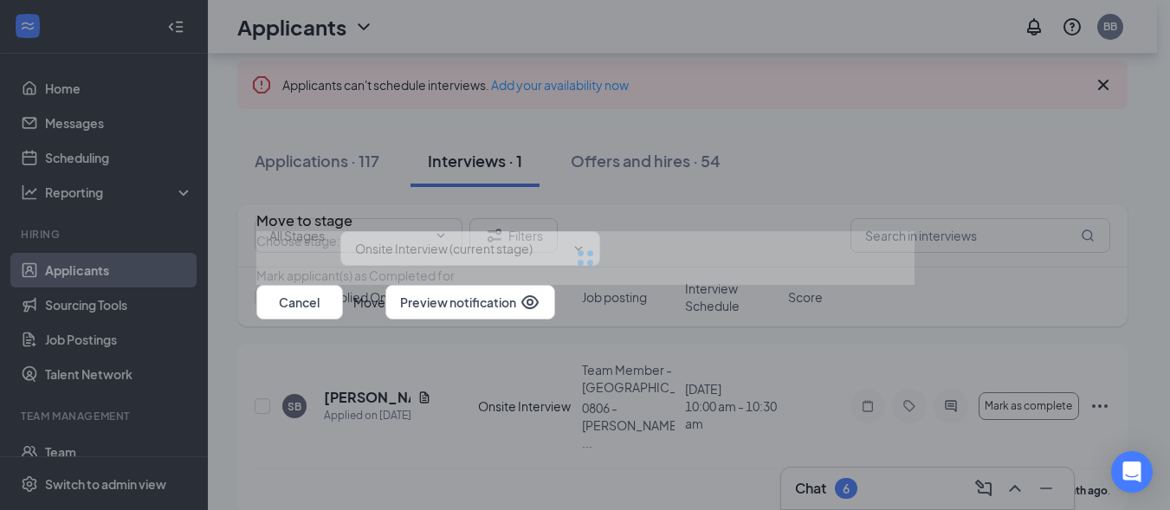
type input "Hiring Complete (final stage)"
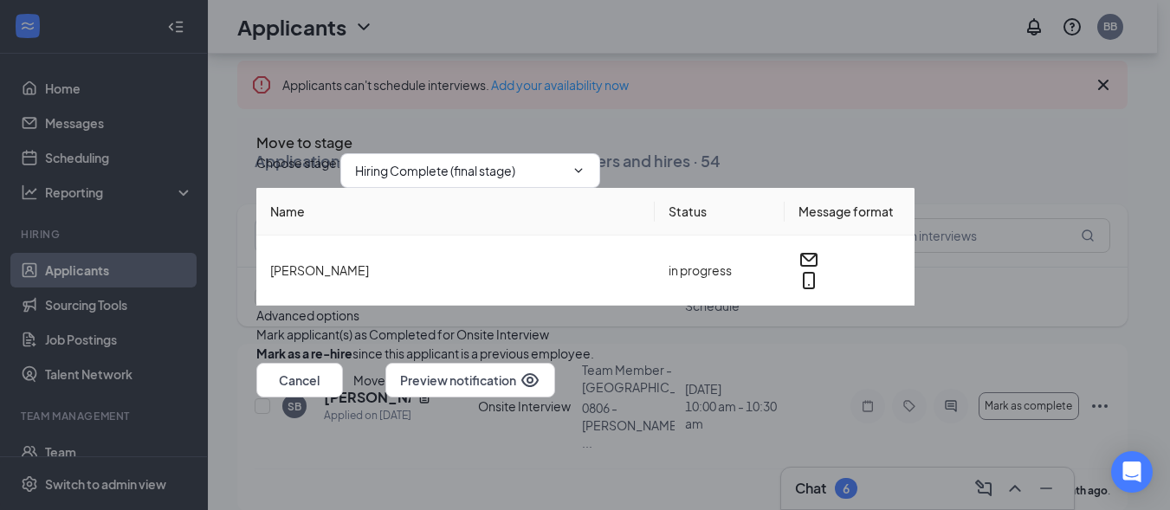
click at [256, 127] on icon "Cross" at bounding box center [256, 127] width 0 height 0
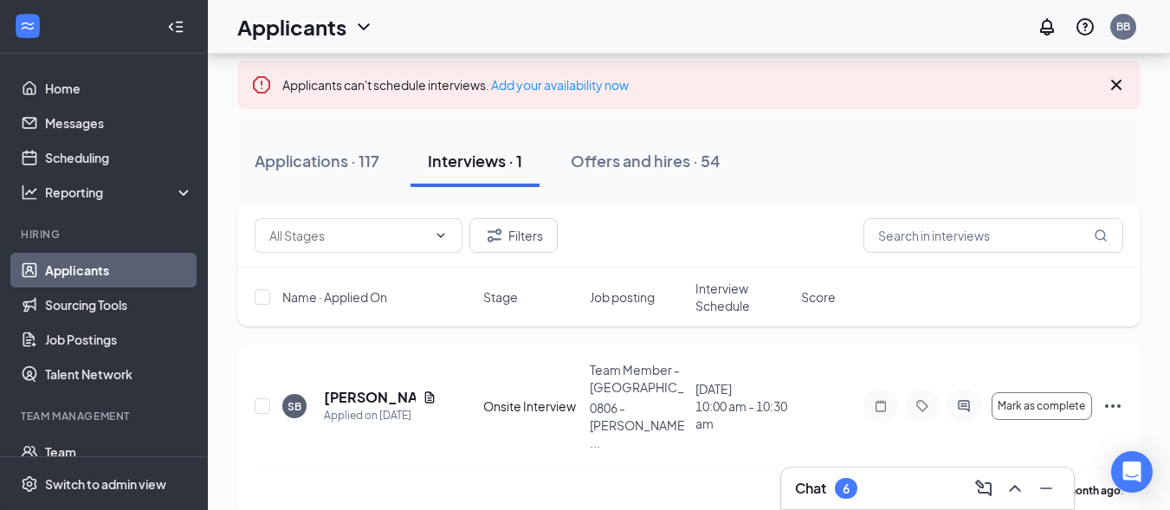
click at [497, 157] on div "Interviews · 1" at bounding box center [475, 161] width 94 height 22
click at [670, 165] on div "Offers and hires · 54" at bounding box center [646, 161] width 150 height 22
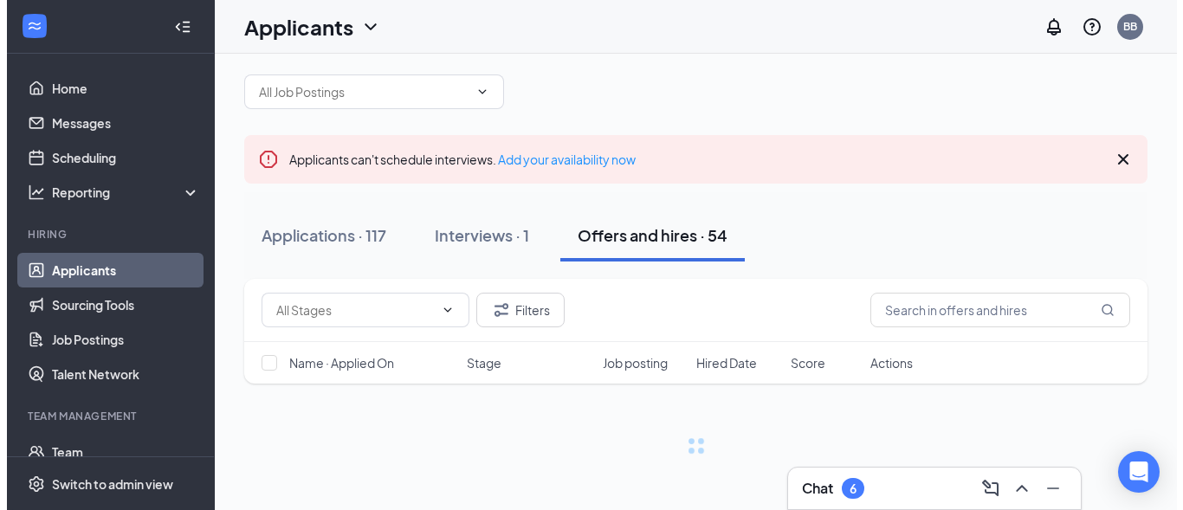
scroll to position [92, 0]
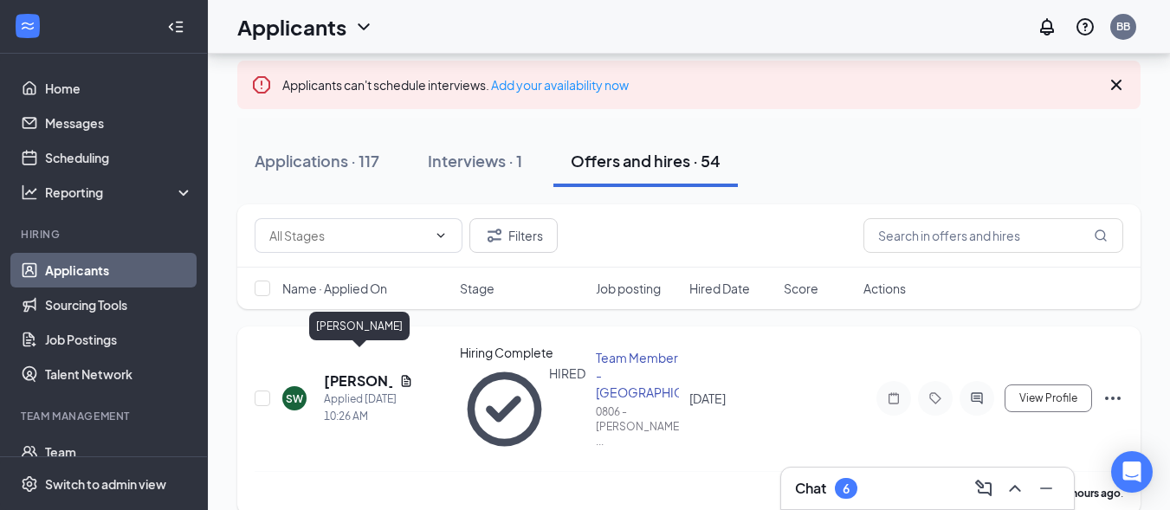
click at [337, 372] on h5 "[PERSON_NAME]" at bounding box center [358, 381] width 68 height 19
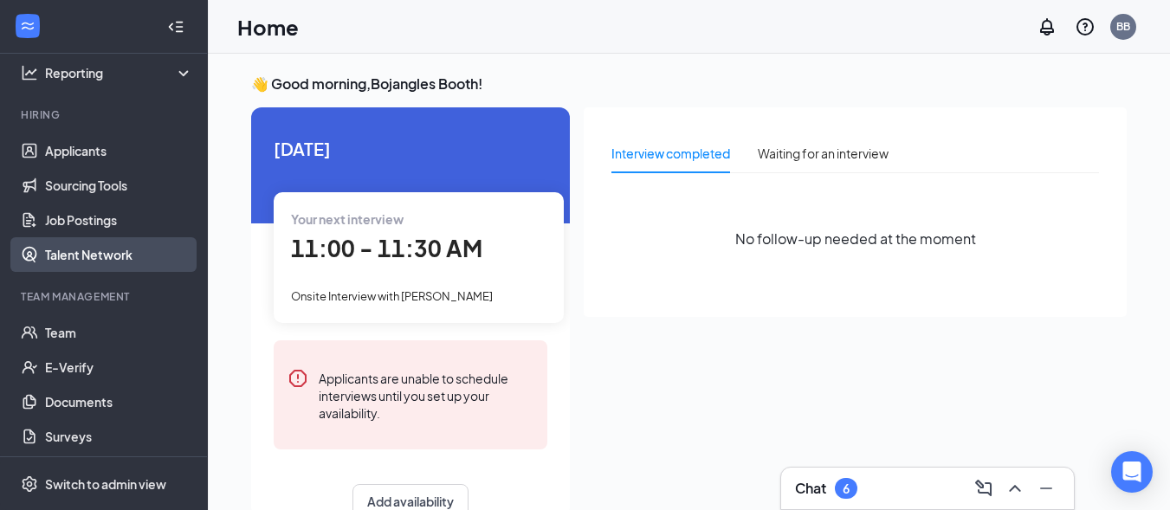
scroll to position [124, 0]
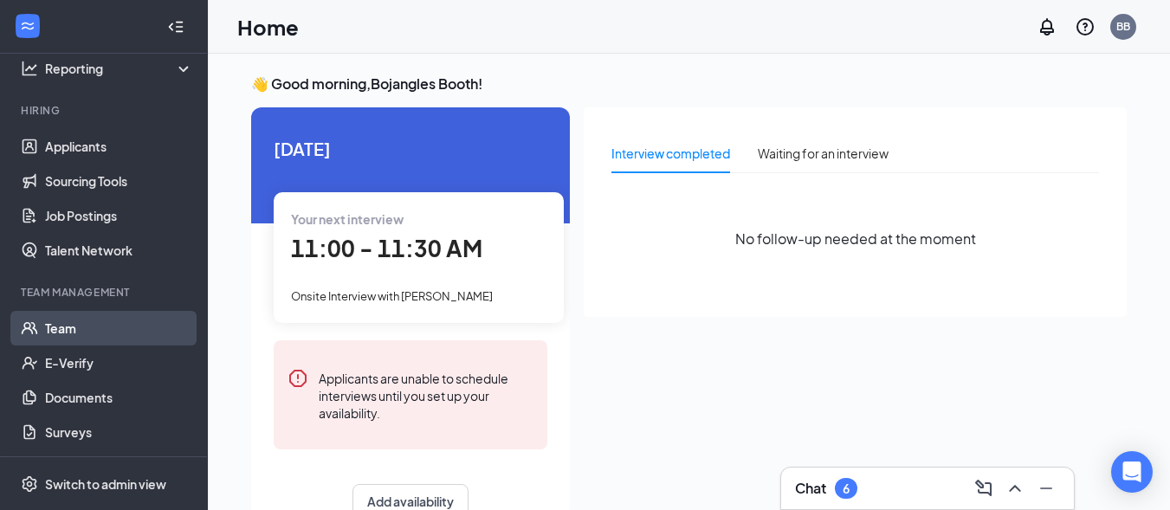
click at [59, 323] on link "Team" at bounding box center [119, 328] width 148 height 35
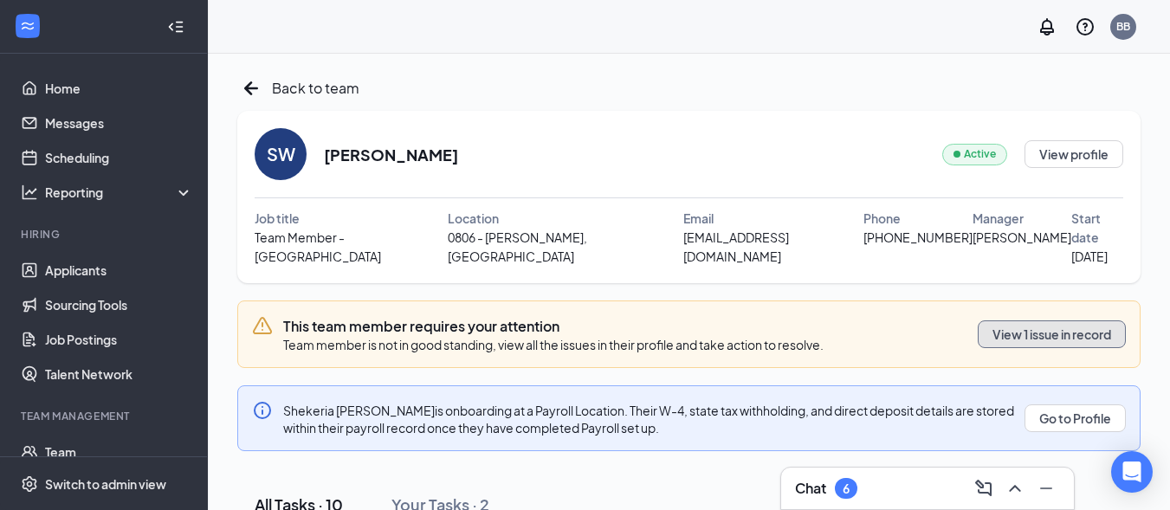
click at [1035, 320] on button "View 1 issue in record" at bounding box center [1052, 334] width 148 height 28
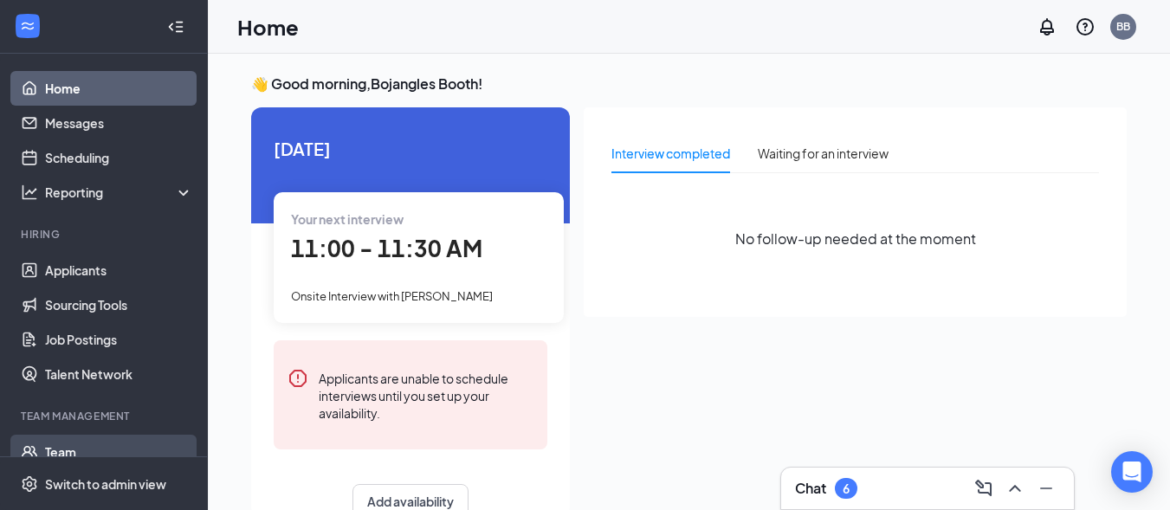
click at [55, 446] on link "Team" at bounding box center [119, 452] width 148 height 35
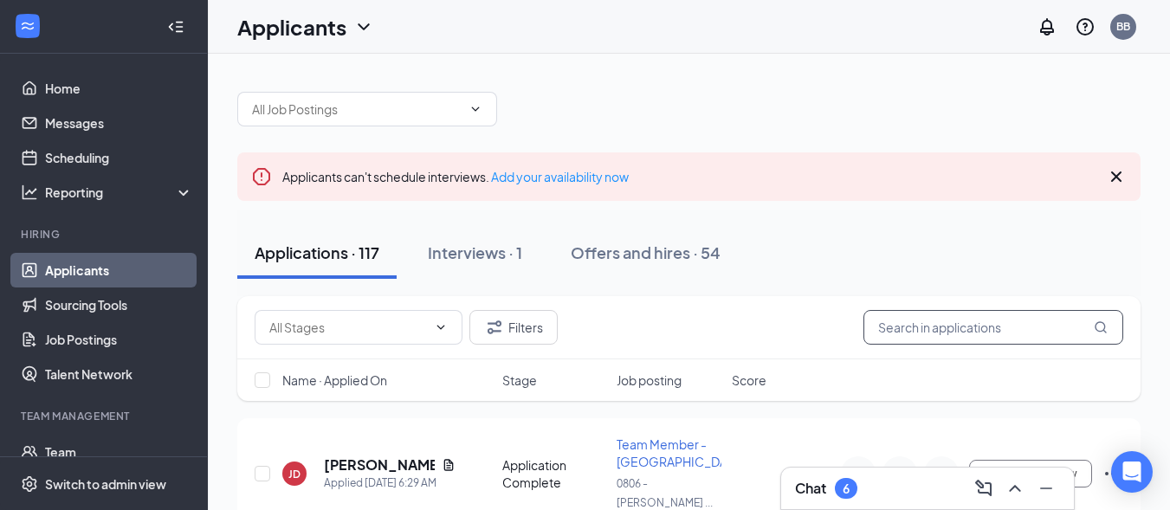
click at [975, 323] on input "text" at bounding box center [994, 327] width 260 height 35
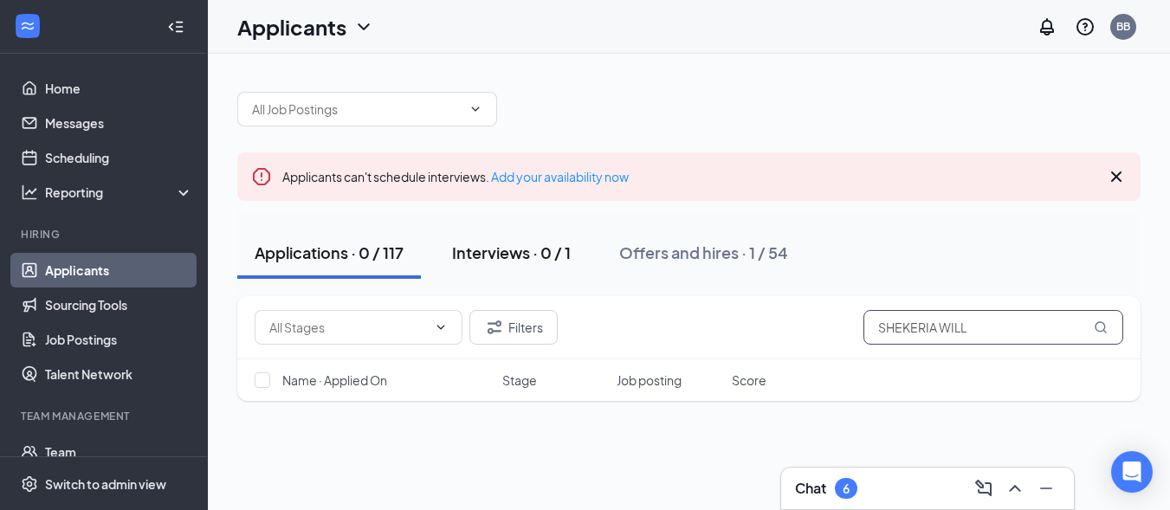
type input "SHEKERIA WILL"
click at [561, 245] on div "Interviews · 0 / 1" at bounding box center [511, 253] width 119 height 22
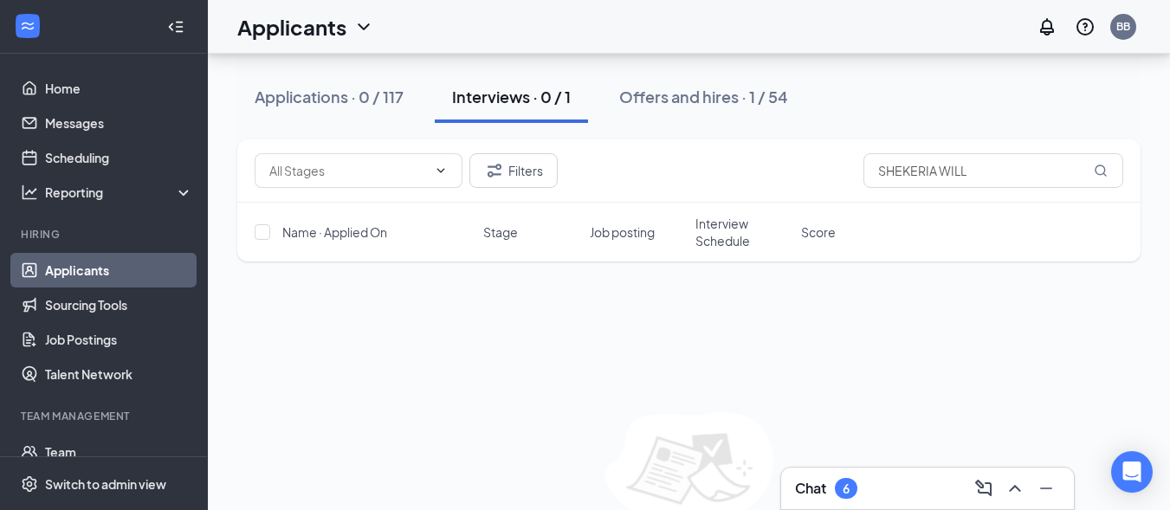
scroll to position [87, 0]
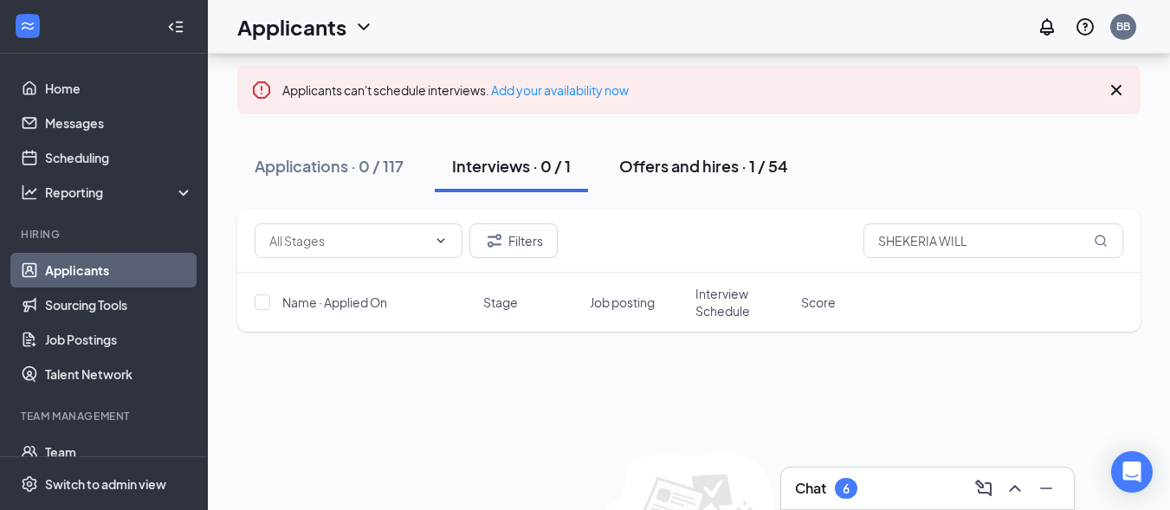
click at [716, 168] on div "Offers and hires · 1 / 54" at bounding box center [703, 166] width 169 height 22
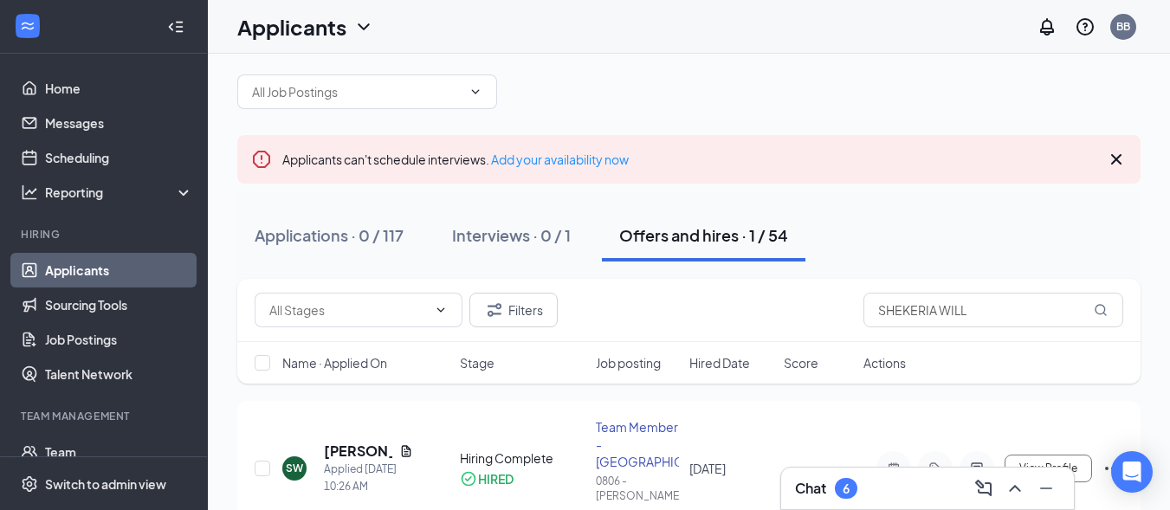
scroll to position [74, 0]
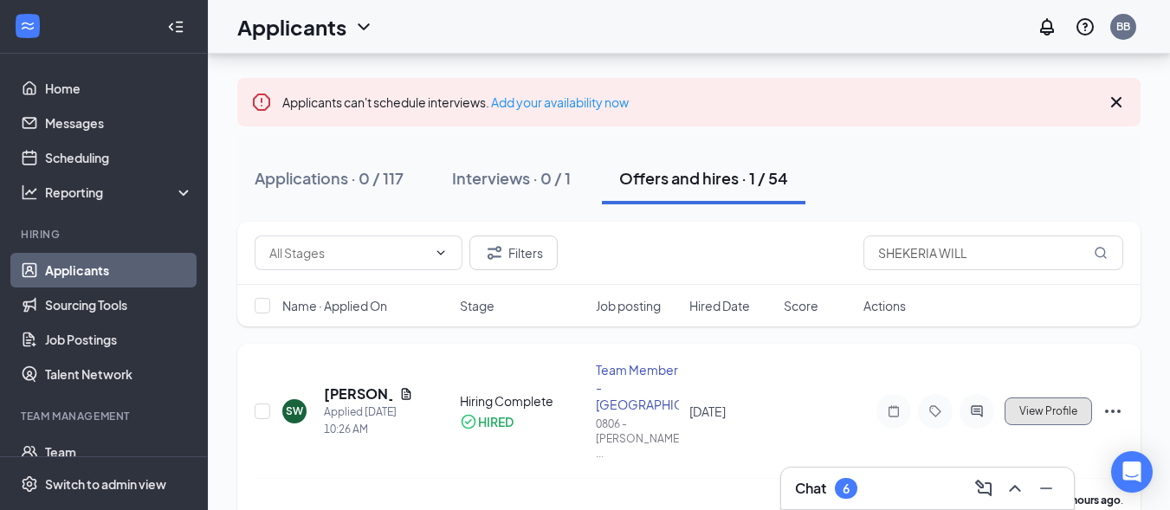
click at [1039, 405] on span "View Profile" at bounding box center [1049, 411] width 58 height 12
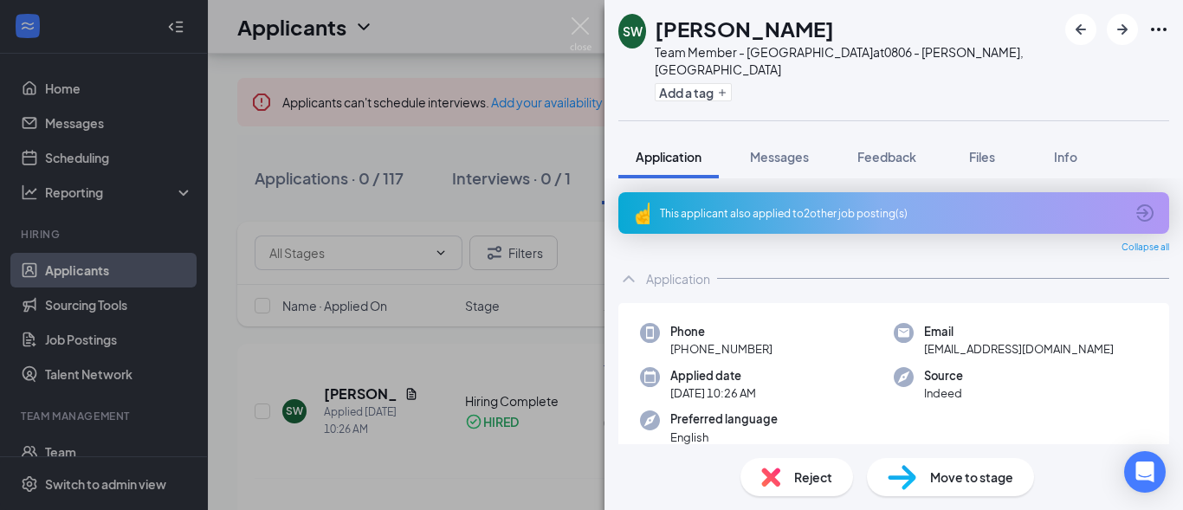
click at [472, 150] on div "SW [PERSON_NAME] Team Member - Bojangles at 0806 - Warner Robins, [GEOGRAPHIC_D…" at bounding box center [591, 255] width 1183 height 510
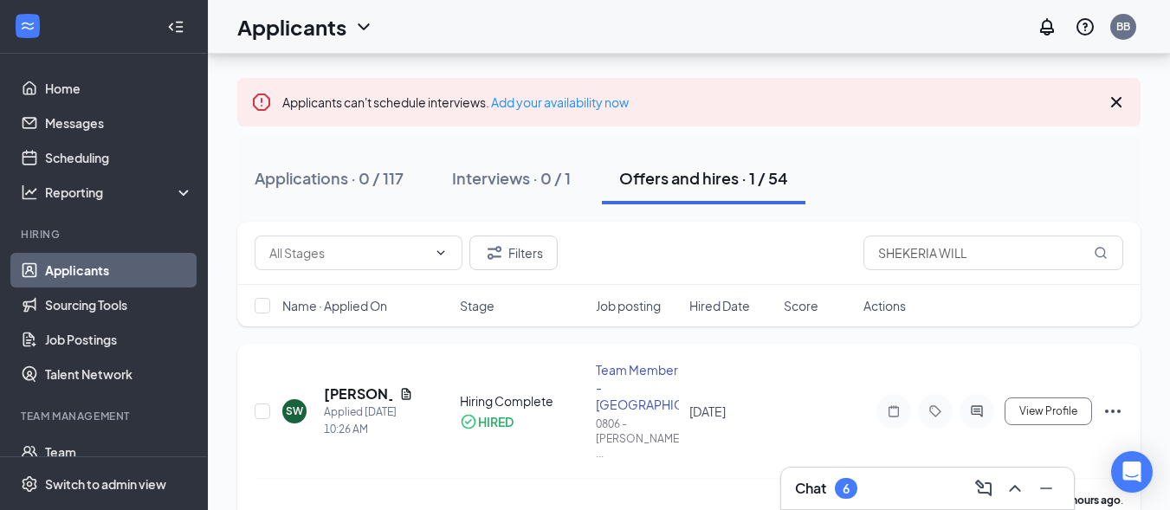
click at [1112, 410] on icon "Ellipses" at bounding box center [1113, 411] width 16 height 3
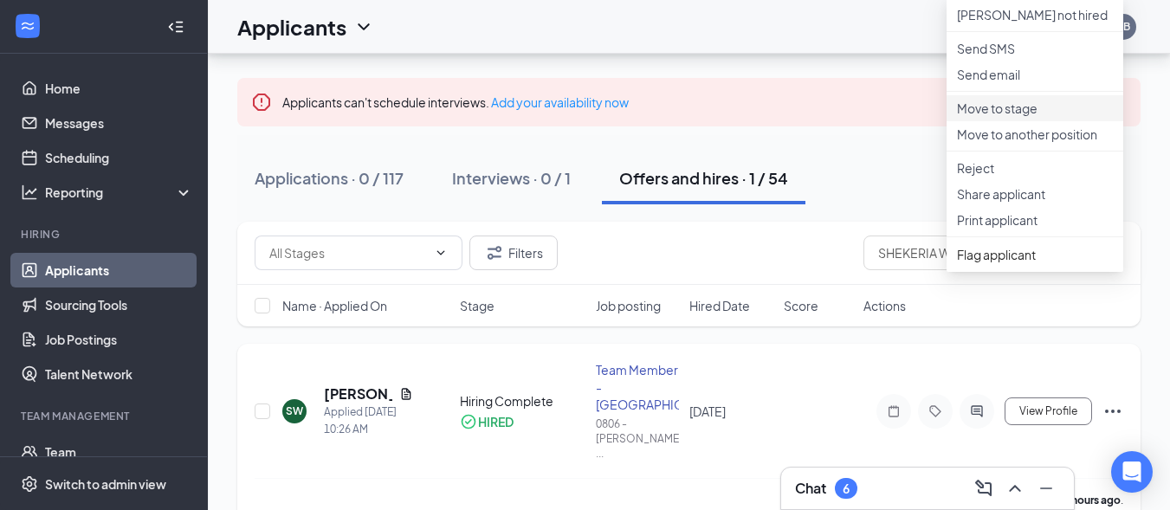
click at [1008, 117] on p "Move to stage" at bounding box center [1035, 108] width 156 height 17
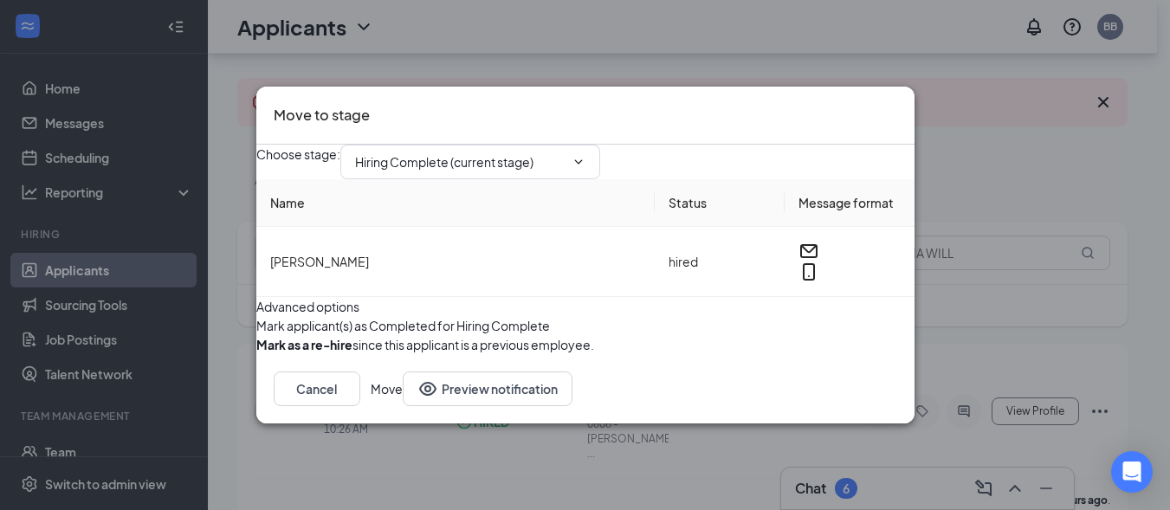
click at [403, 406] on button "Move" at bounding box center [387, 389] width 32 height 35
click at [897, 104] on icon "Cross" at bounding box center [897, 104] width 0 height 0
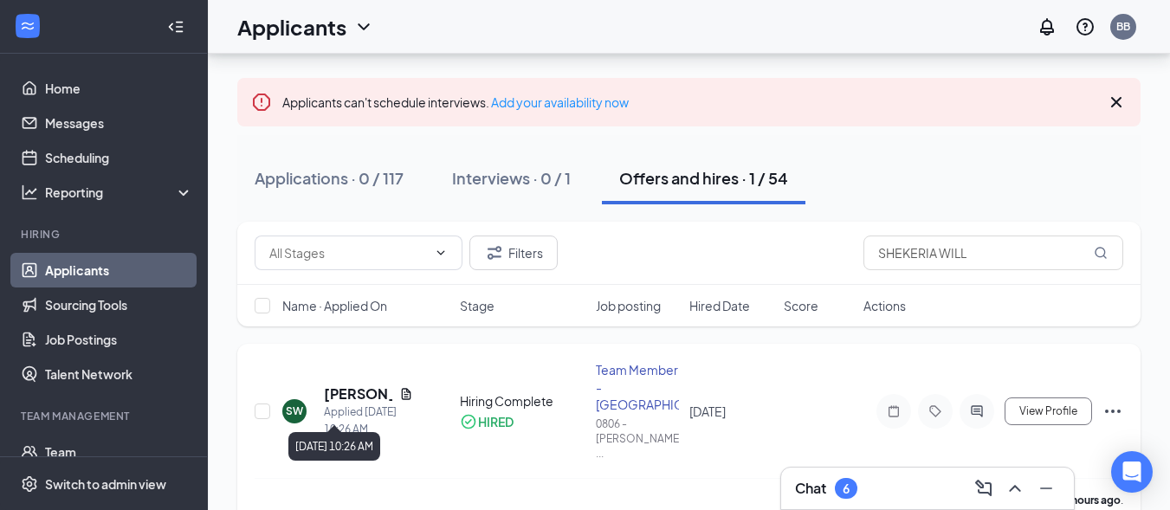
click at [327, 404] on div "Applied Today 10:26 AM" at bounding box center [368, 421] width 89 height 35
click at [293, 404] on div "SW" at bounding box center [294, 411] width 17 height 15
click at [492, 182] on div "Interviews · 0 / 1" at bounding box center [511, 178] width 119 height 22
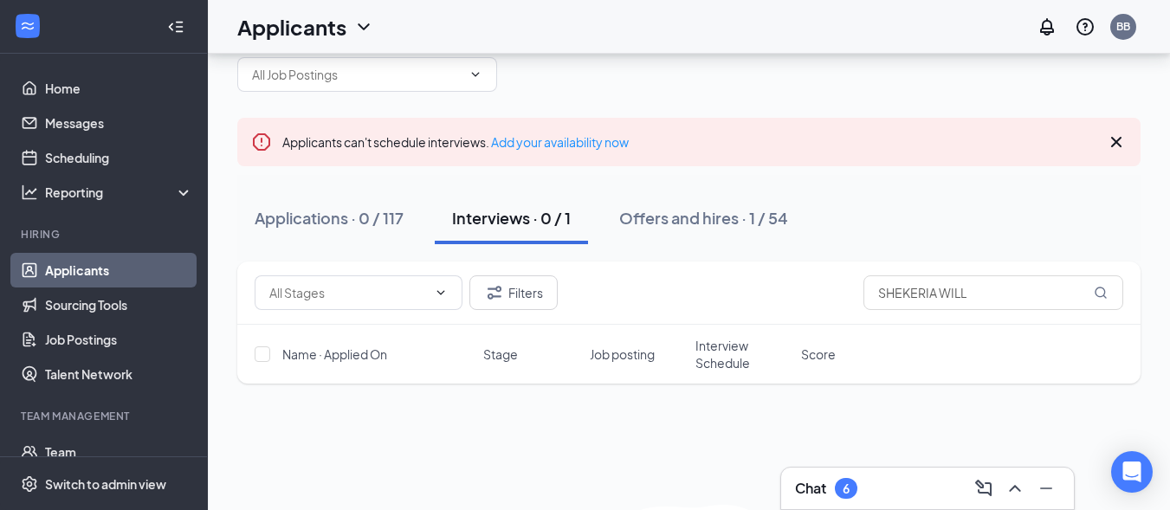
scroll to position [74, 0]
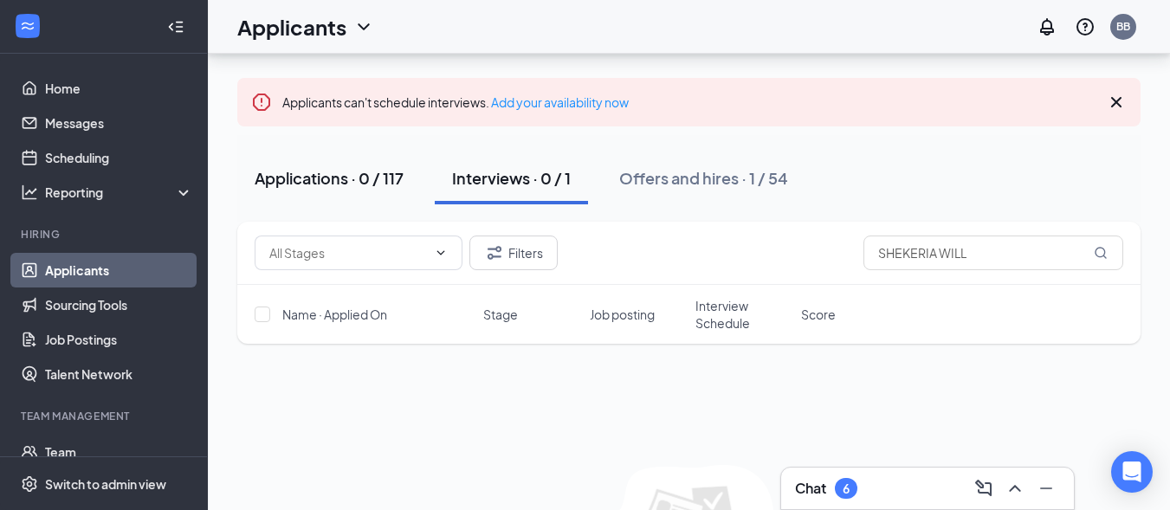
click at [351, 179] on div "Applications · 0 / 117" at bounding box center [329, 178] width 149 height 22
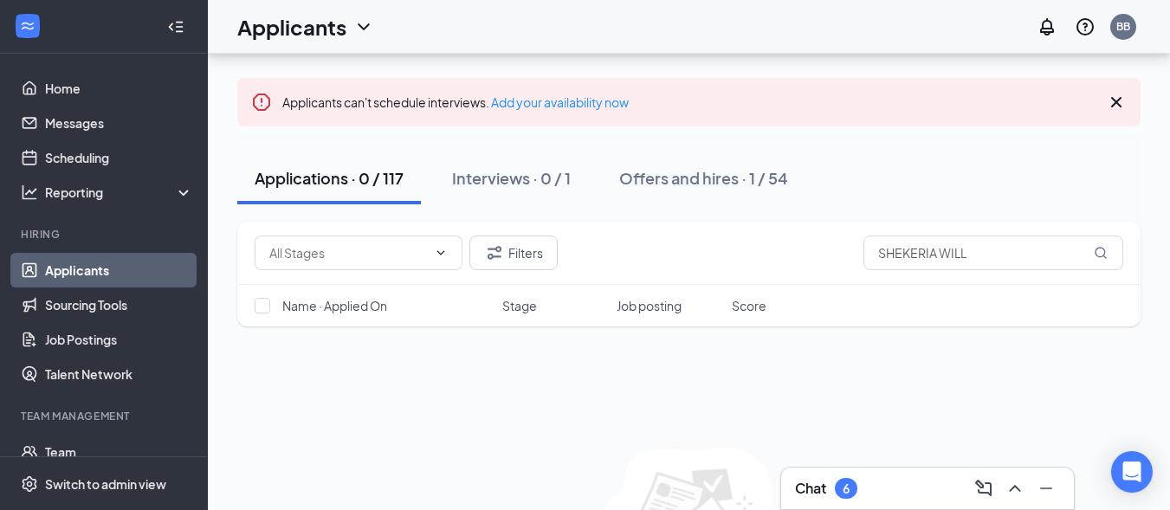
scroll to position [87, 0]
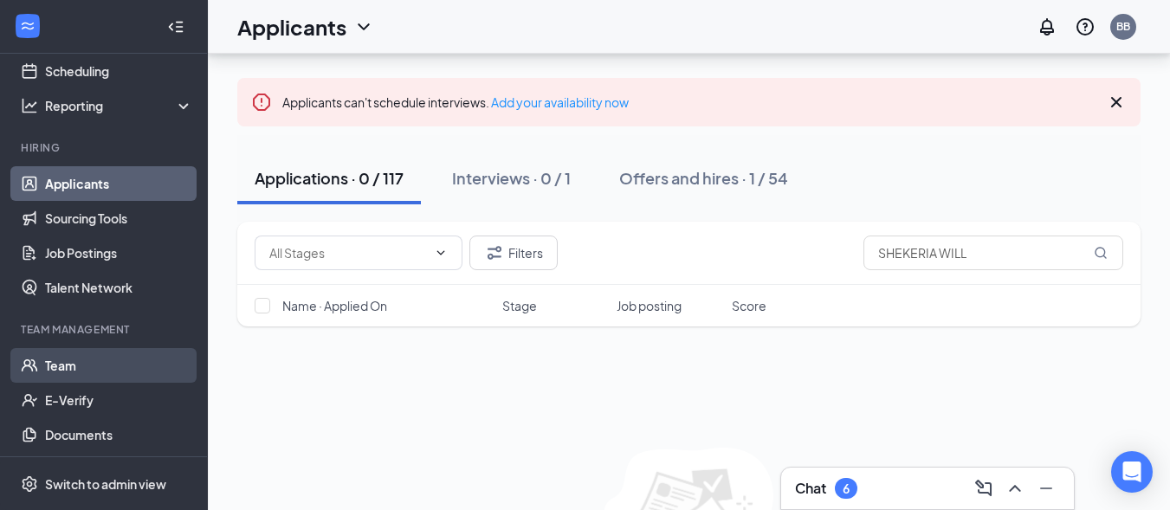
click at [61, 369] on link "Team" at bounding box center [119, 365] width 148 height 35
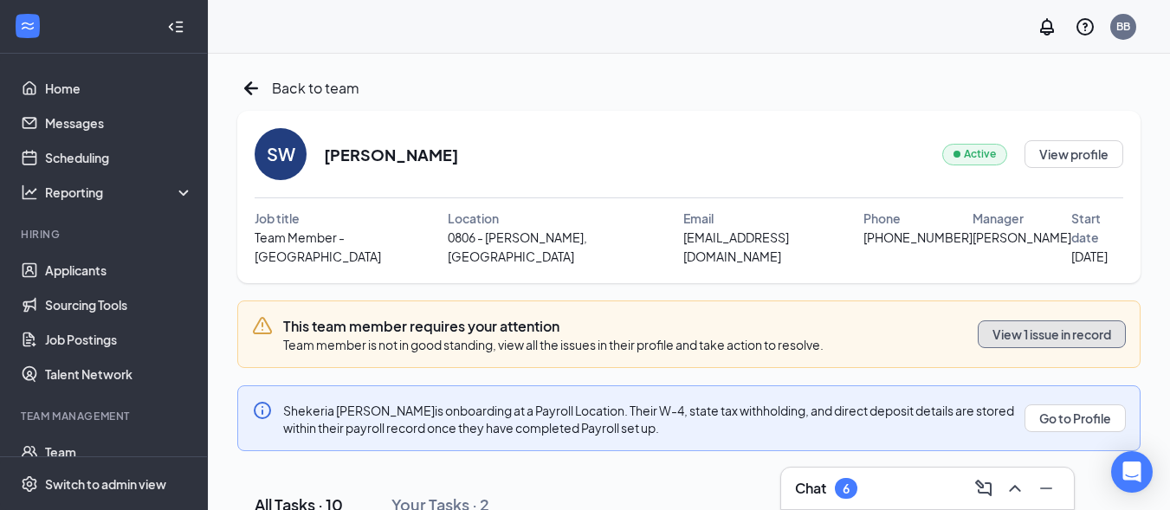
click at [1037, 320] on button "View 1 issue in record" at bounding box center [1052, 334] width 148 height 28
